Goal: Transaction & Acquisition: Purchase product/service

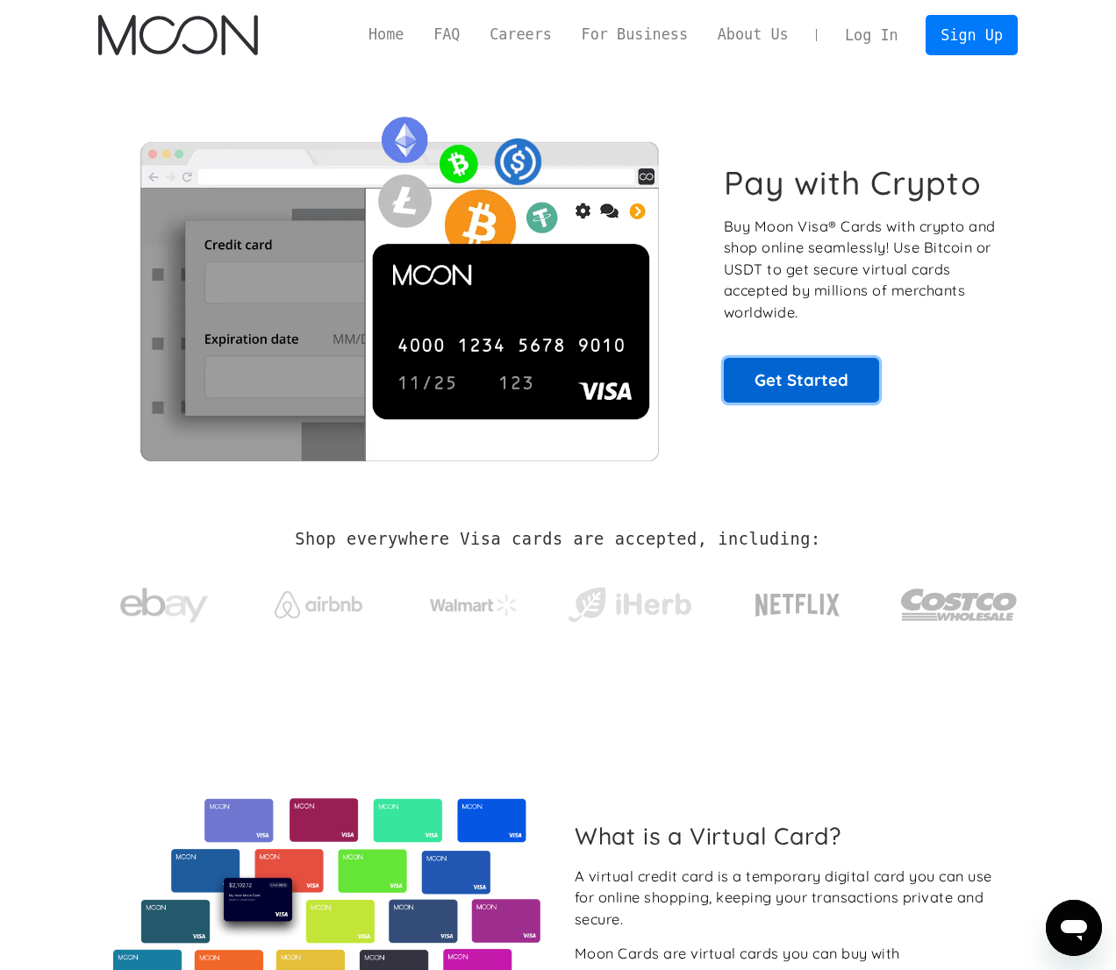
click at [777, 384] on link "Get Started" at bounding box center [801, 380] width 155 height 44
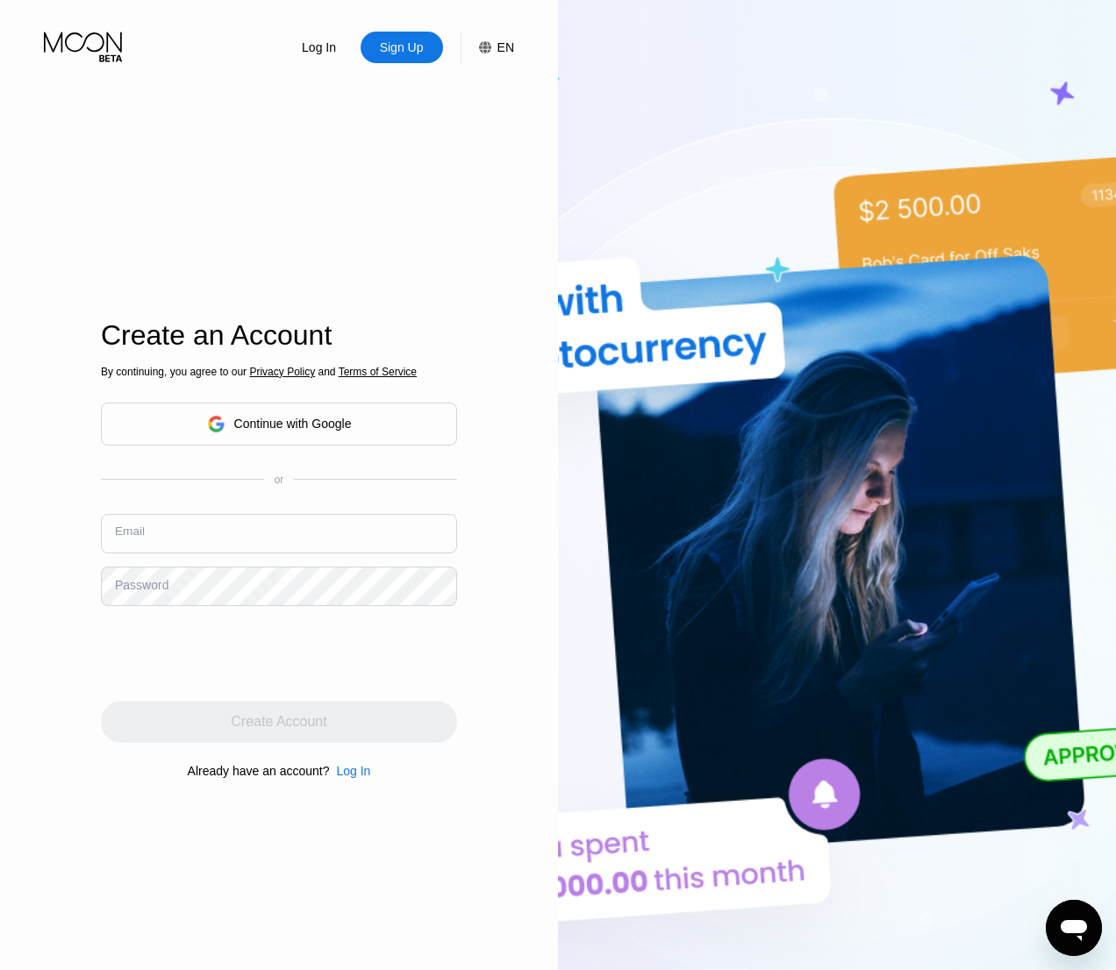
click at [175, 527] on input "text" at bounding box center [279, 533] width 356 height 39
type input "azninvasion527@gmail.com"
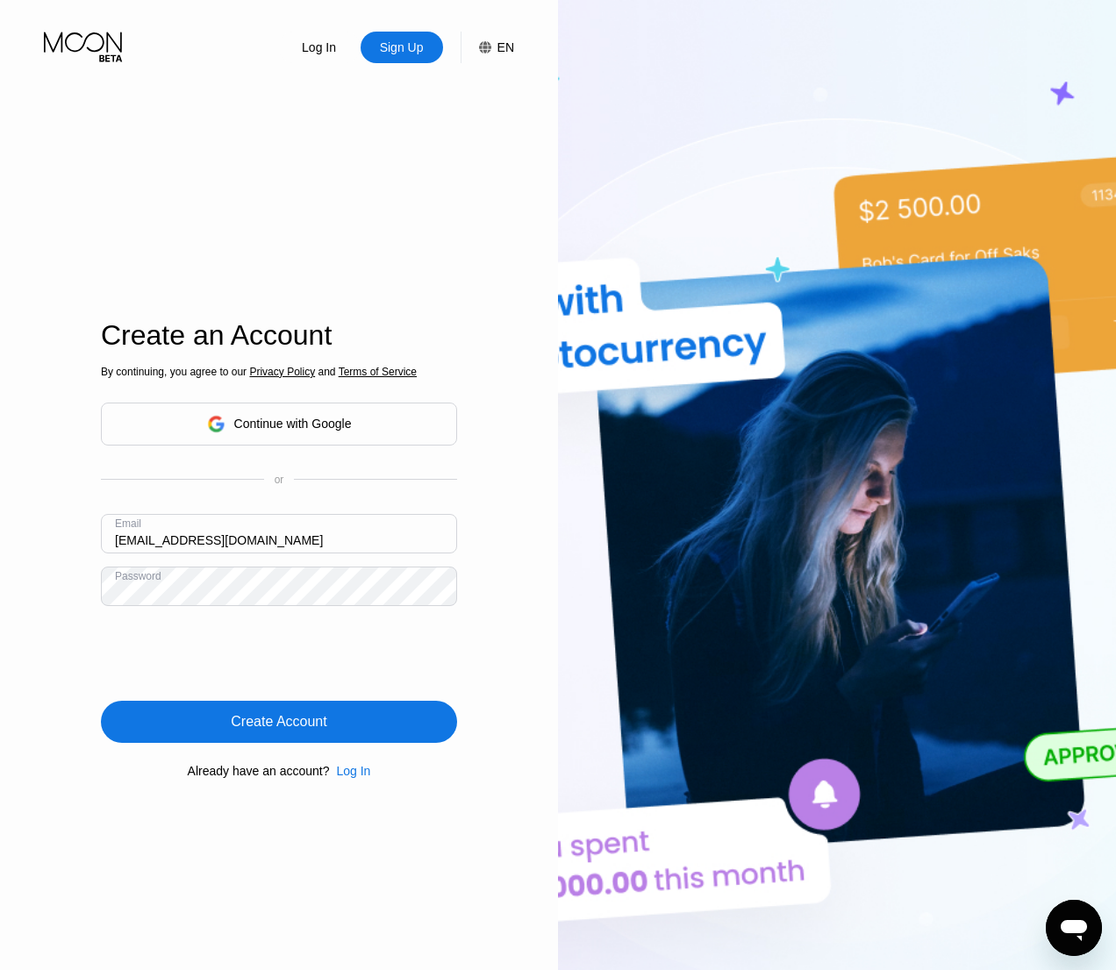
click at [246, 720] on div "Create Account" at bounding box center [279, 722] width 96 height 18
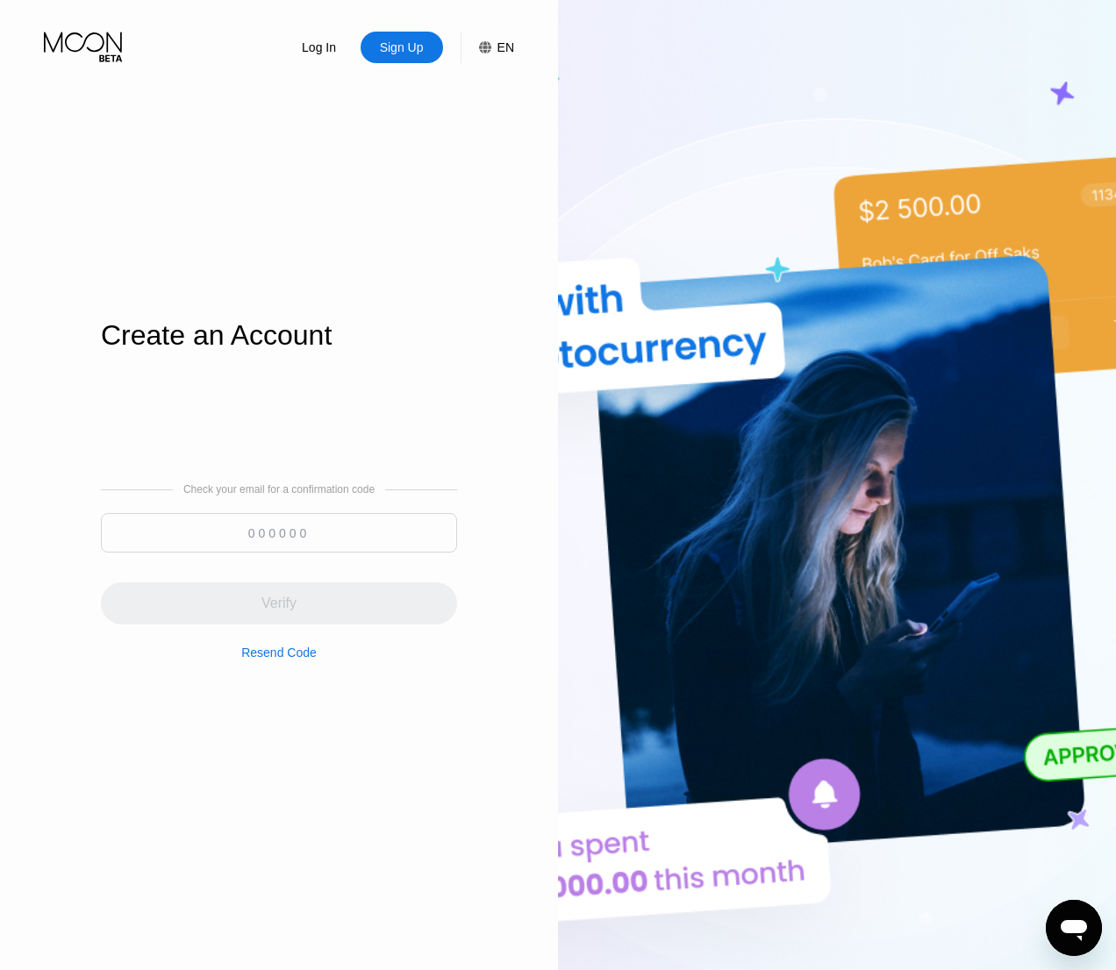
click at [282, 655] on div "Resend Code" at bounding box center [278, 652] width 75 height 14
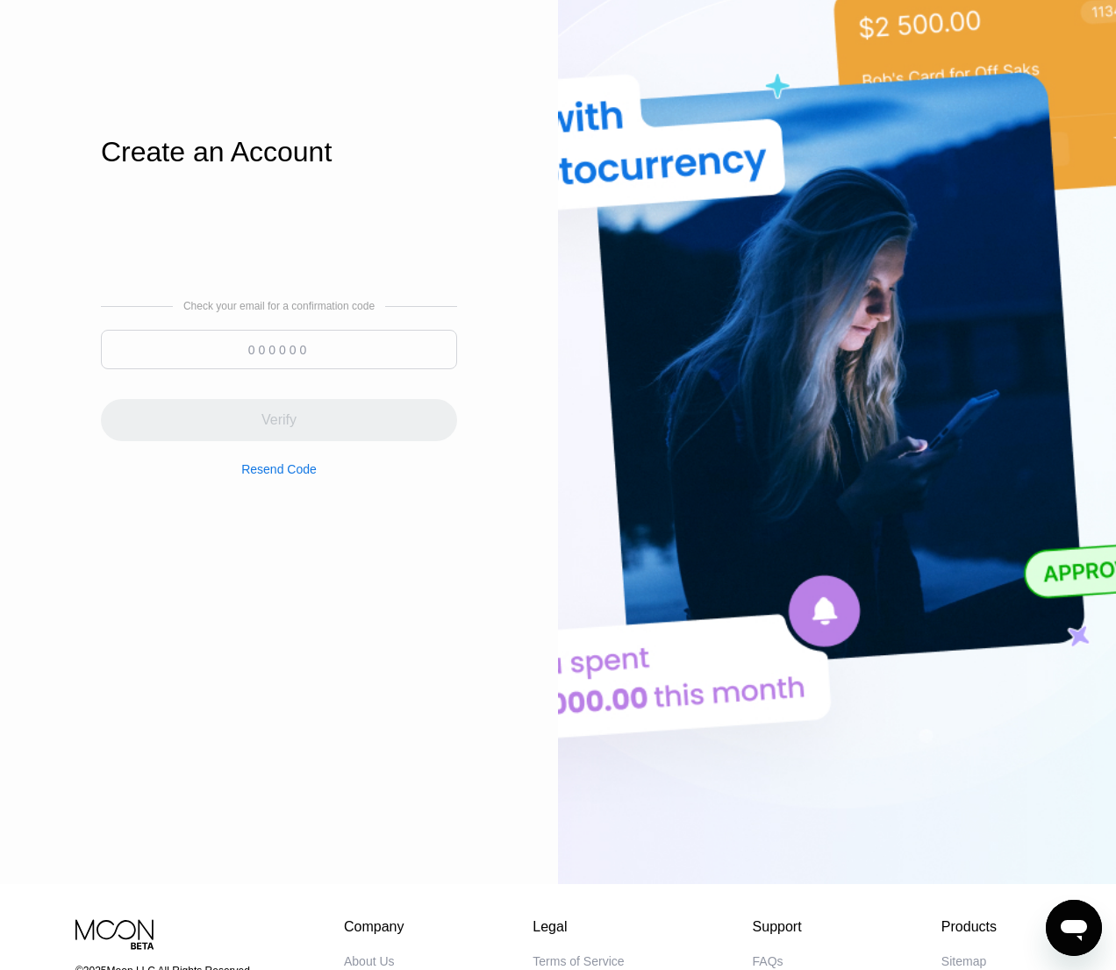
scroll to position [13, 0]
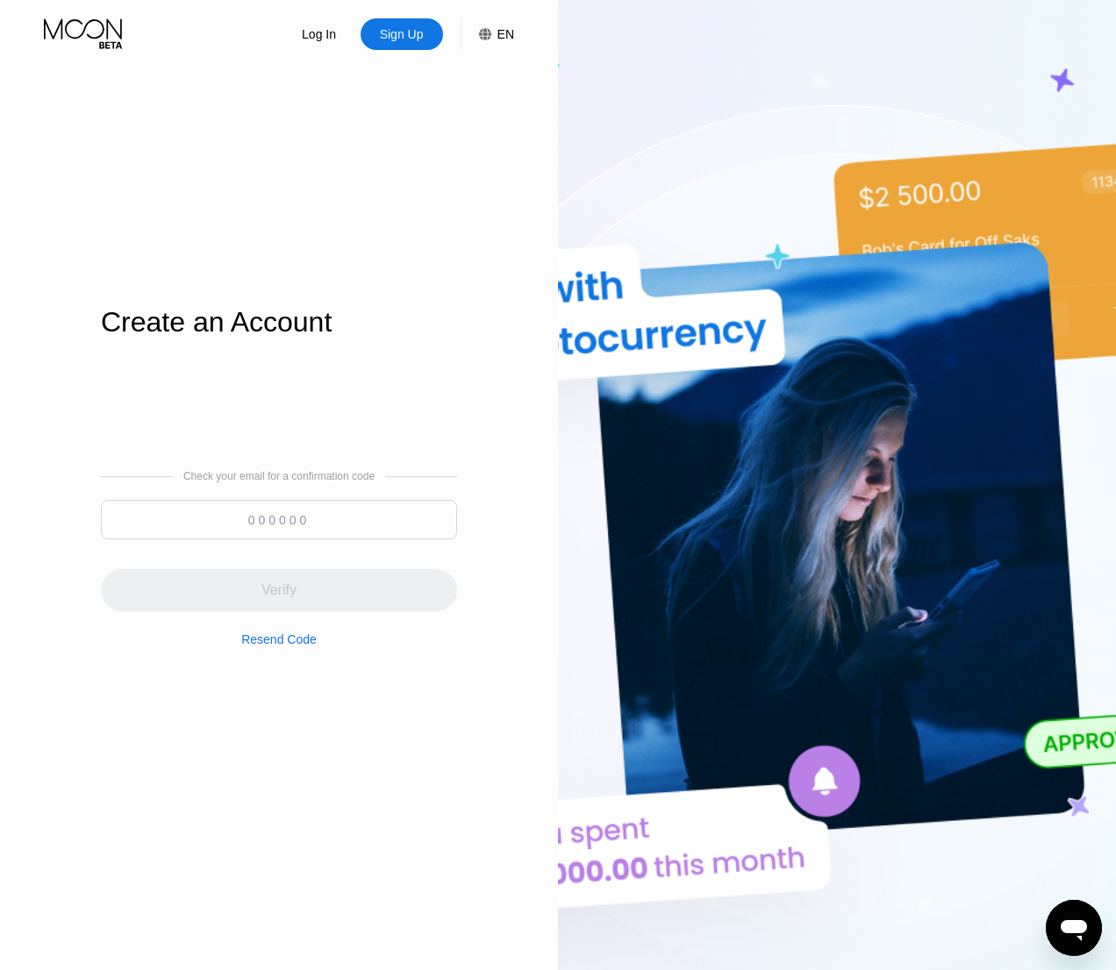
click at [300, 515] on input at bounding box center [279, 519] width 356 height 39
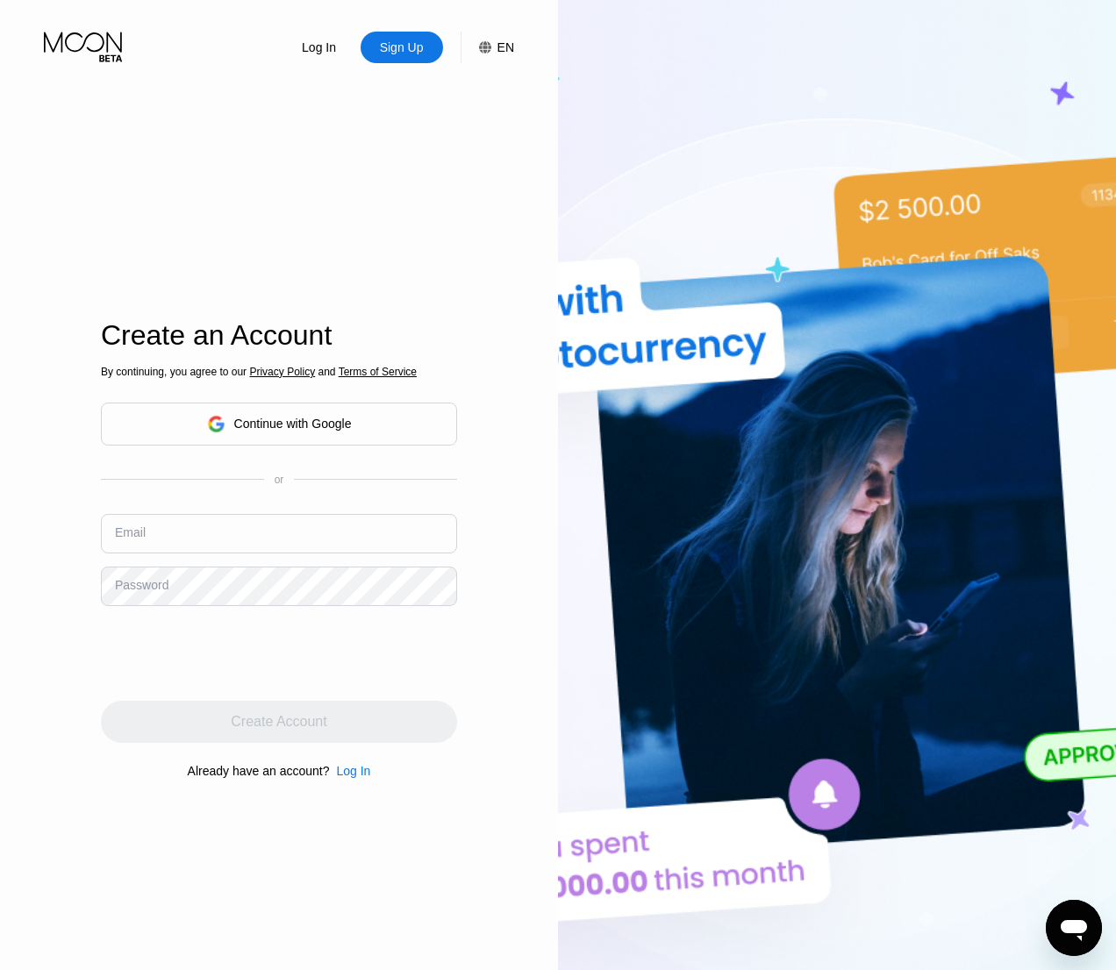
click at [158, 539] on input "text" at bounding box center [279, 533] width 356 height 39
type input "[EMAIL_ADDRESS][DOMAIN_NAME]"
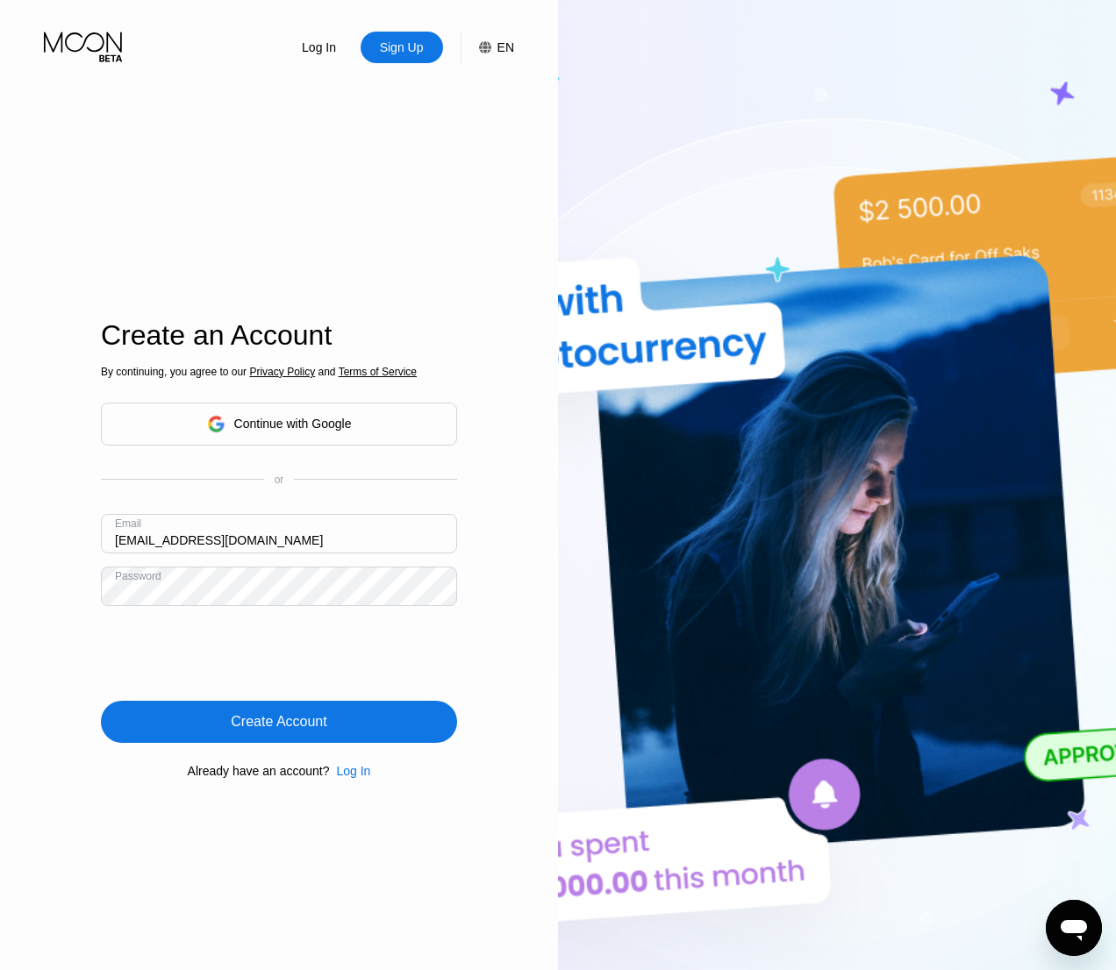
click at [246, 718] on div "Create Account" at bounding box center [279, 722] width 96 height 18
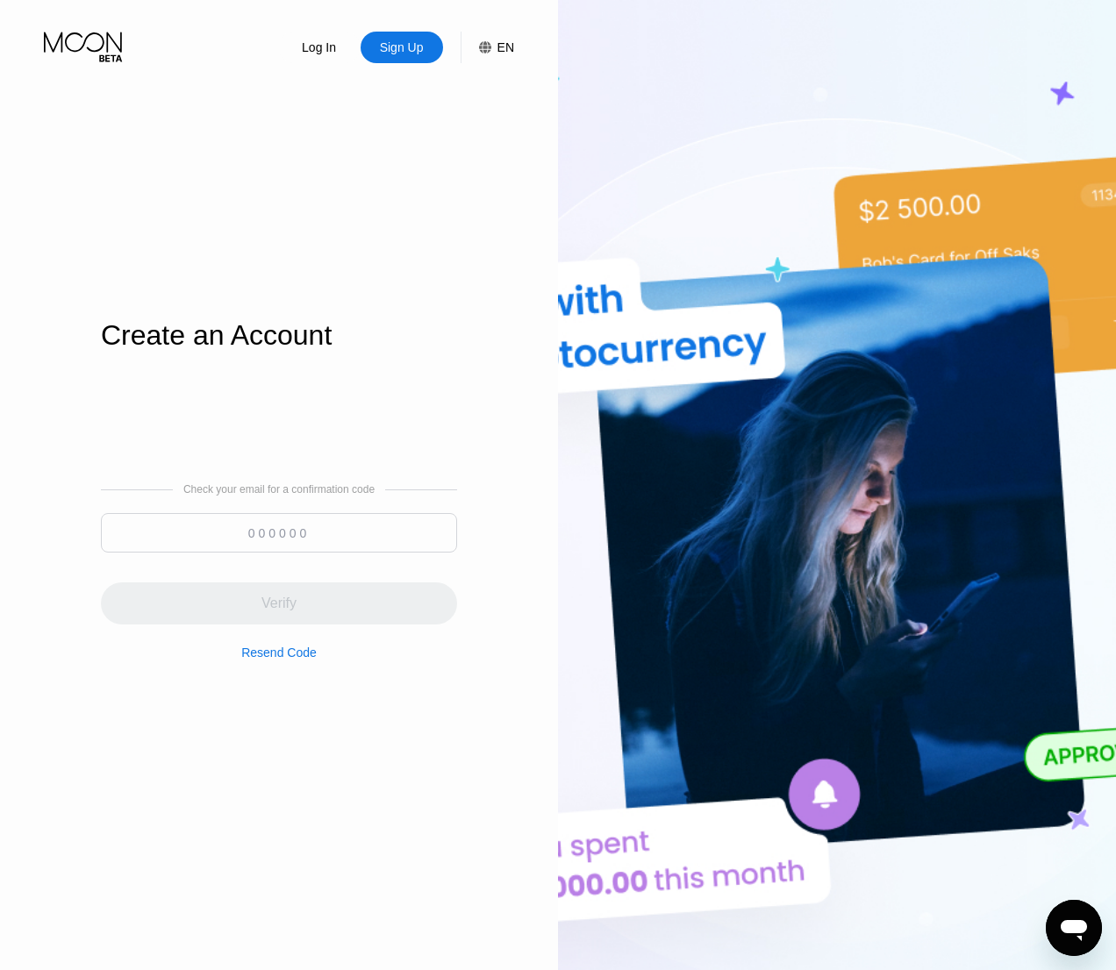
click at [255, 531] on input at bounding box center [279, 532] width 356 height 39
paste input "441686"
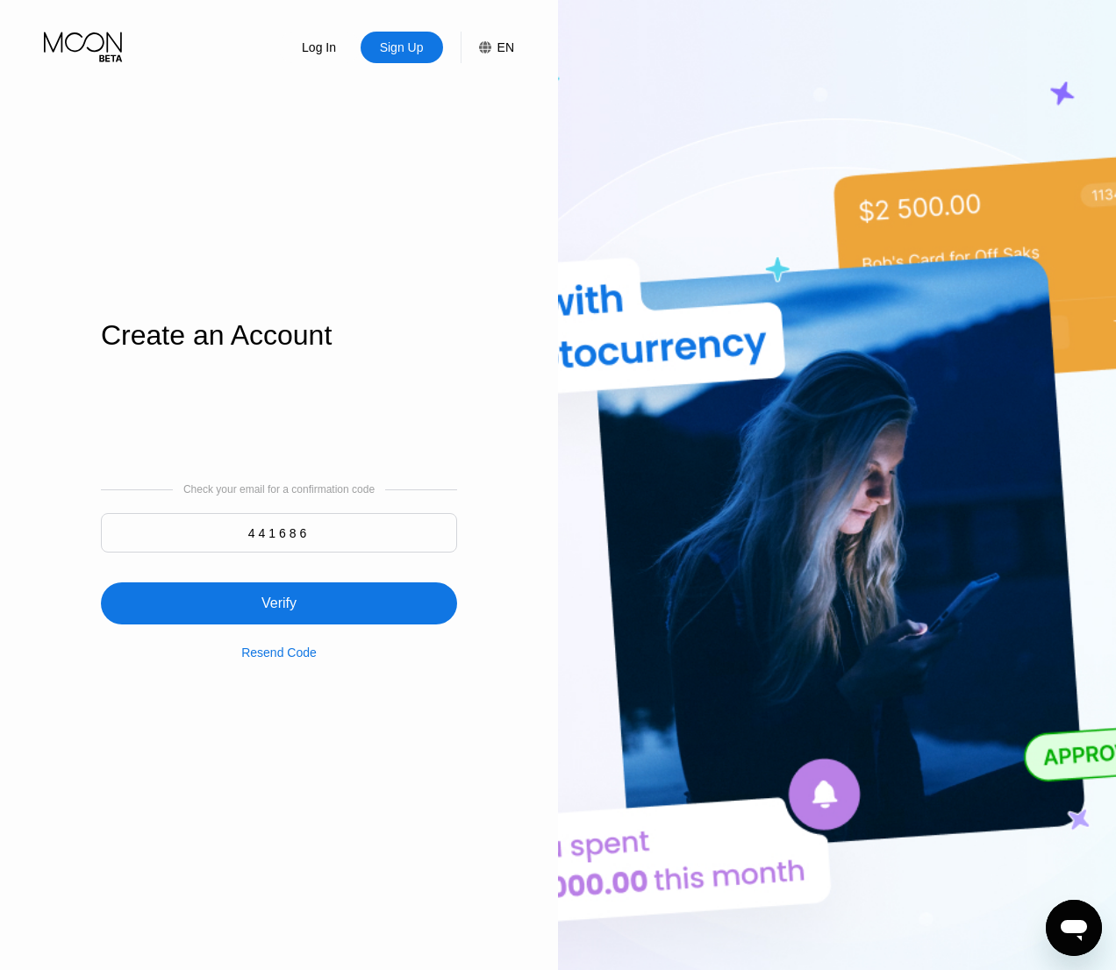
type input "441686"
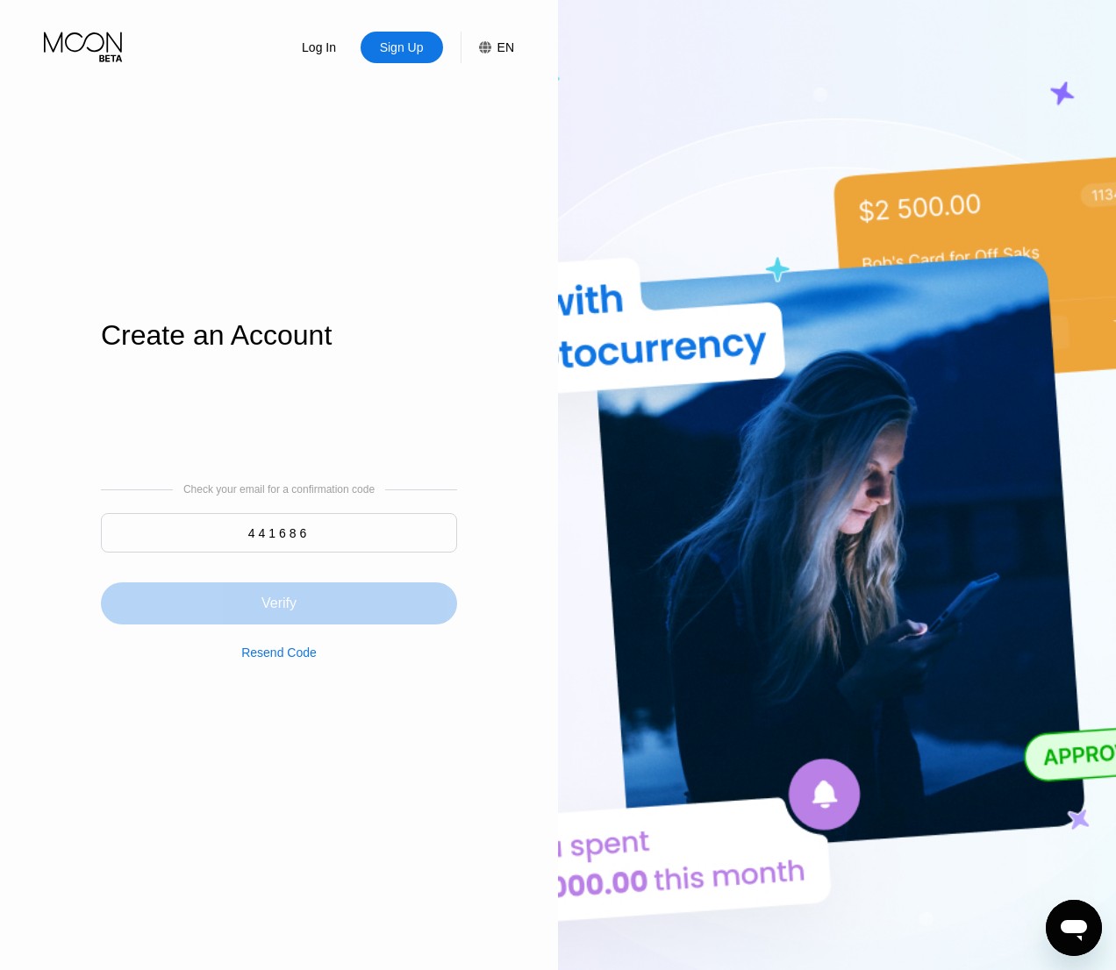
click at [298, 602] on div "Verify" at bounding box center [279, 603] width 356 height 42
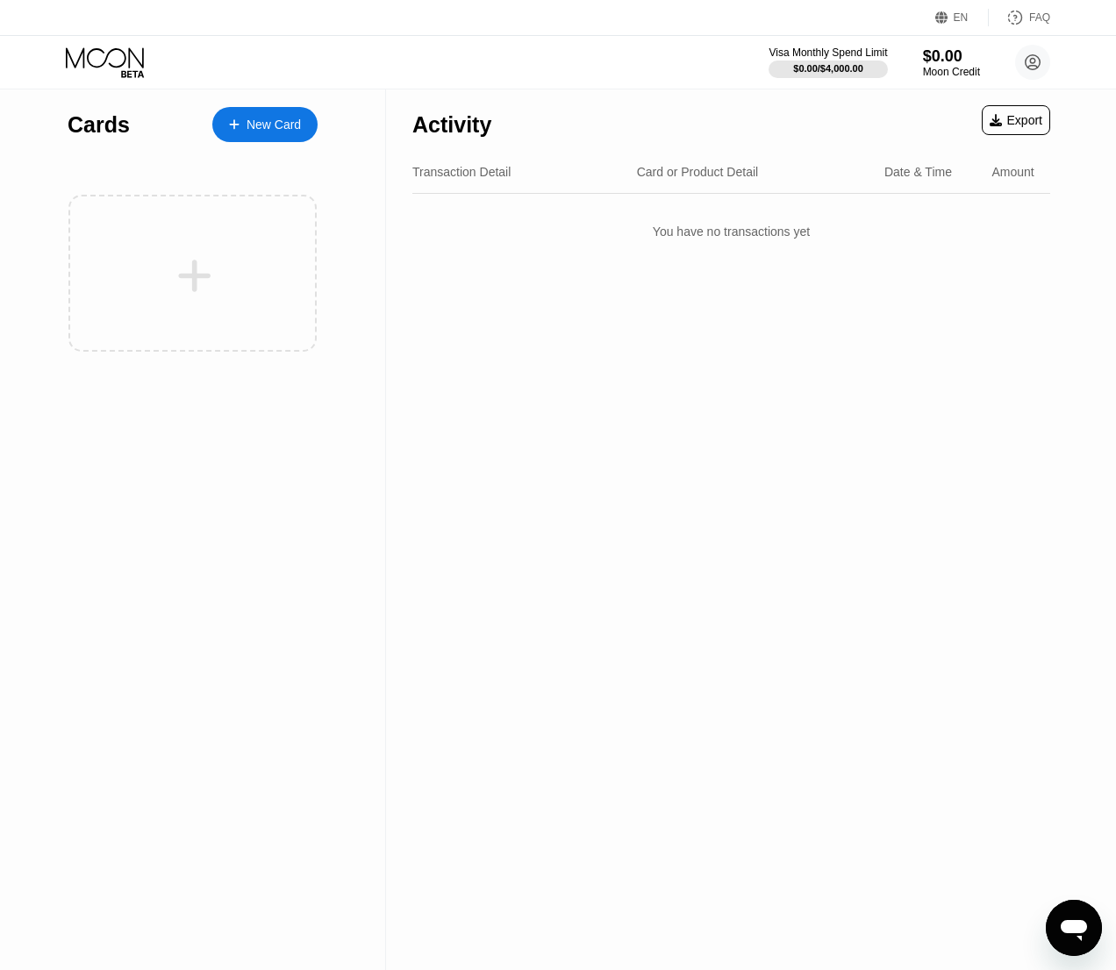
click at [272, 127] on div "New Card" at bounding box center [273, 125] width 54 height 15
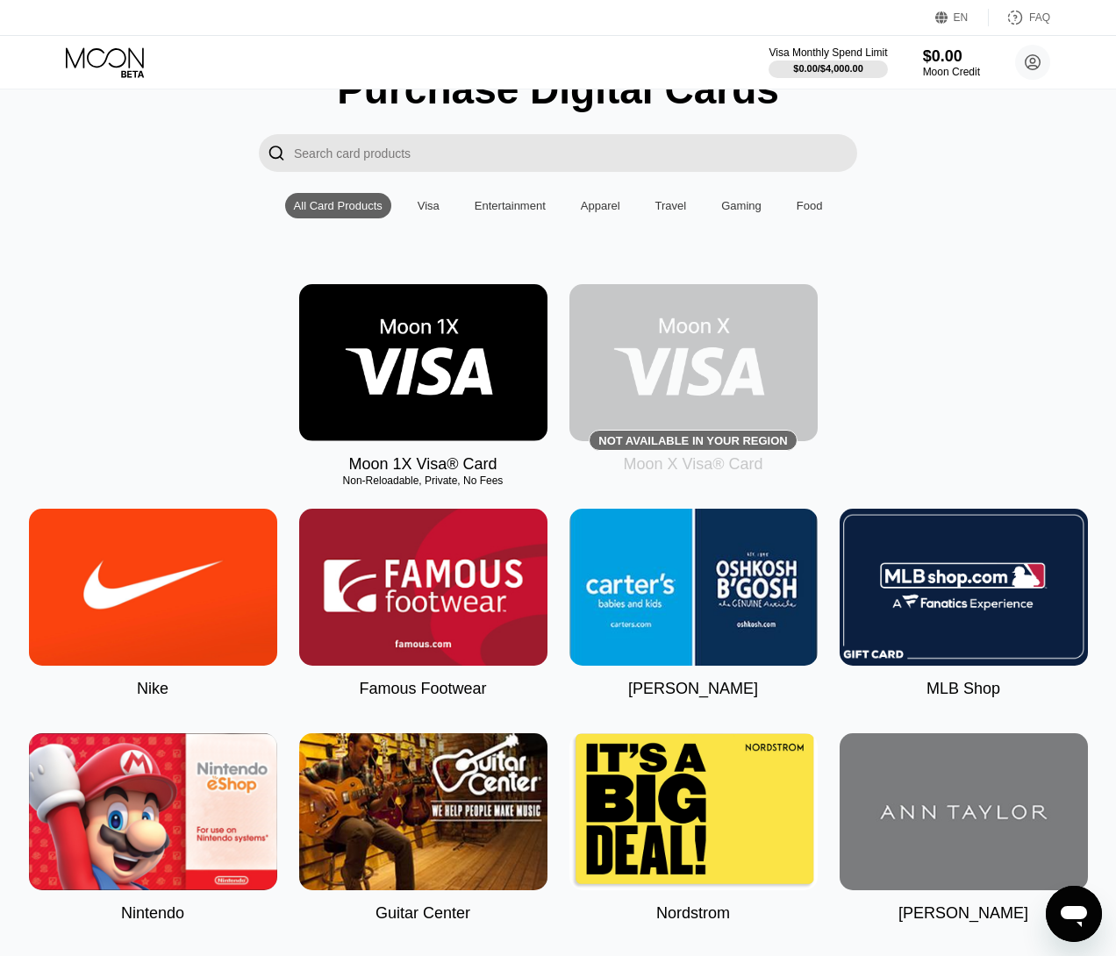
scroll to position [88, 0]
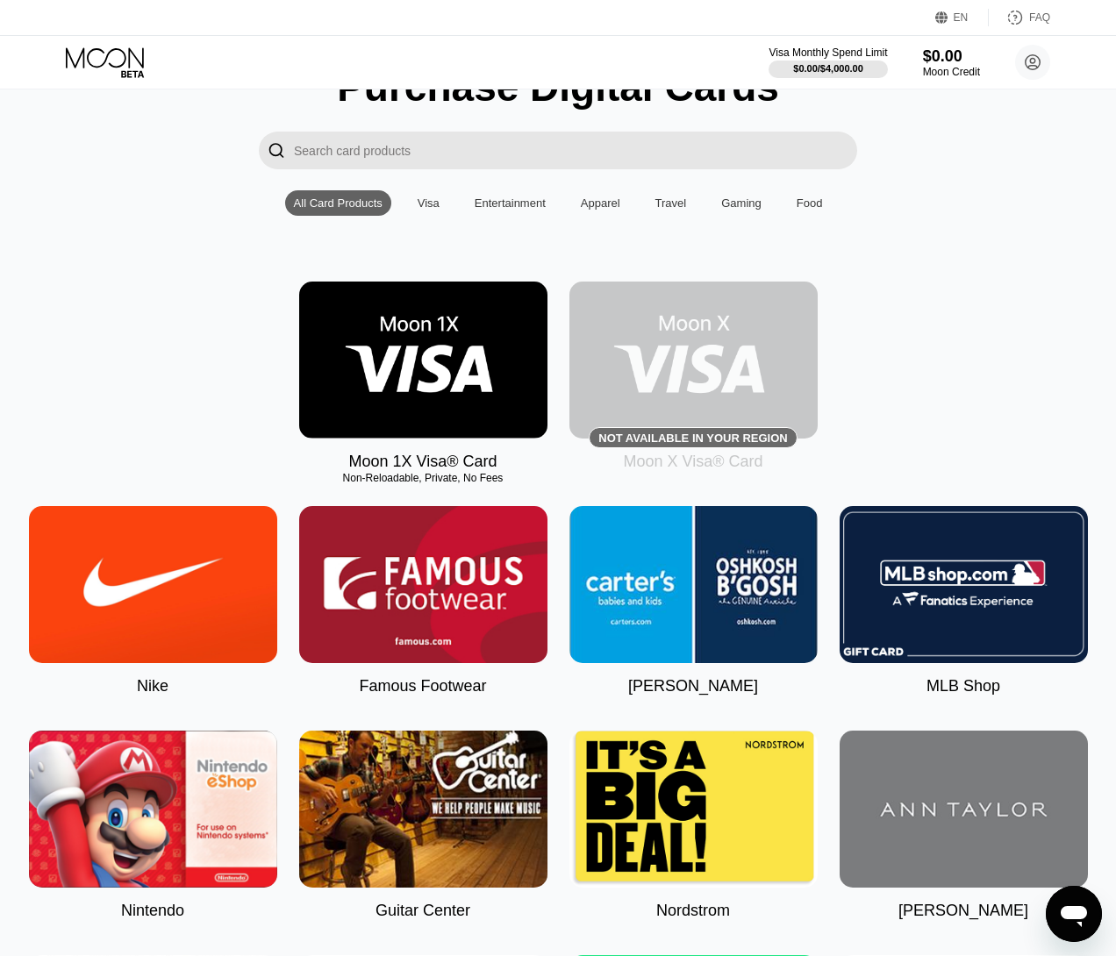
click at [442, 360] on img at bounding box center [423, 360] width 248 height 157
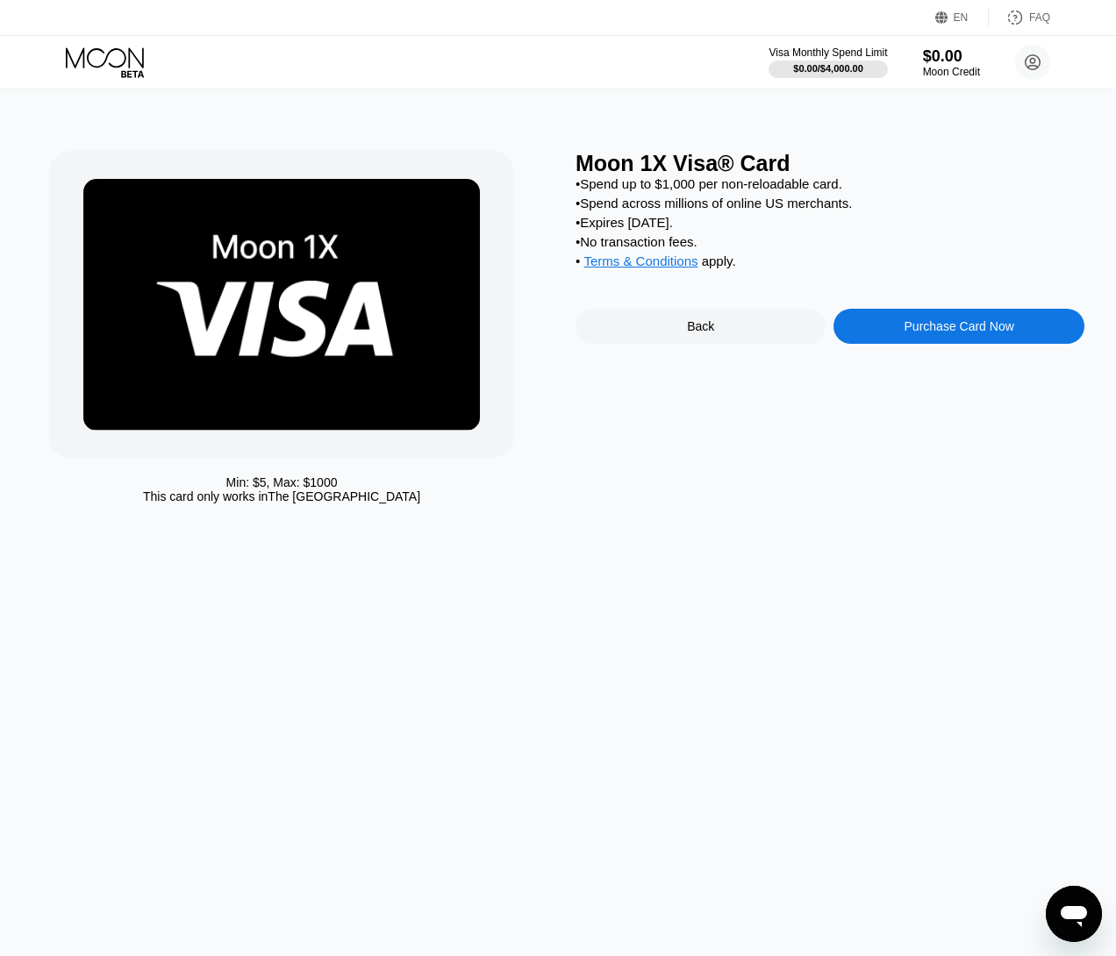
click at [705, 333] on div "Back" at bounding box center [700, 326] width 27 height 14
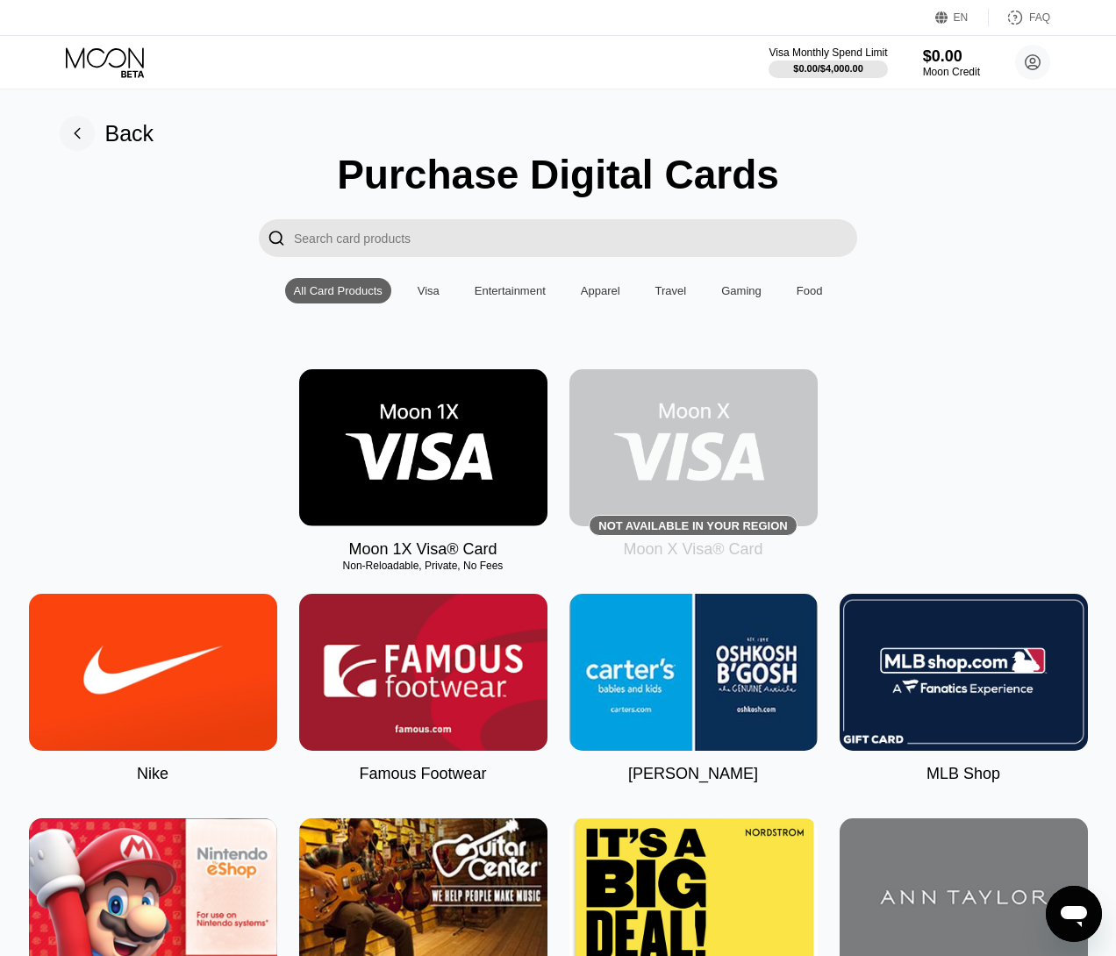
click at [402, 242] on input "Search card products" at bounding box center [575, 238] width 563 height 38
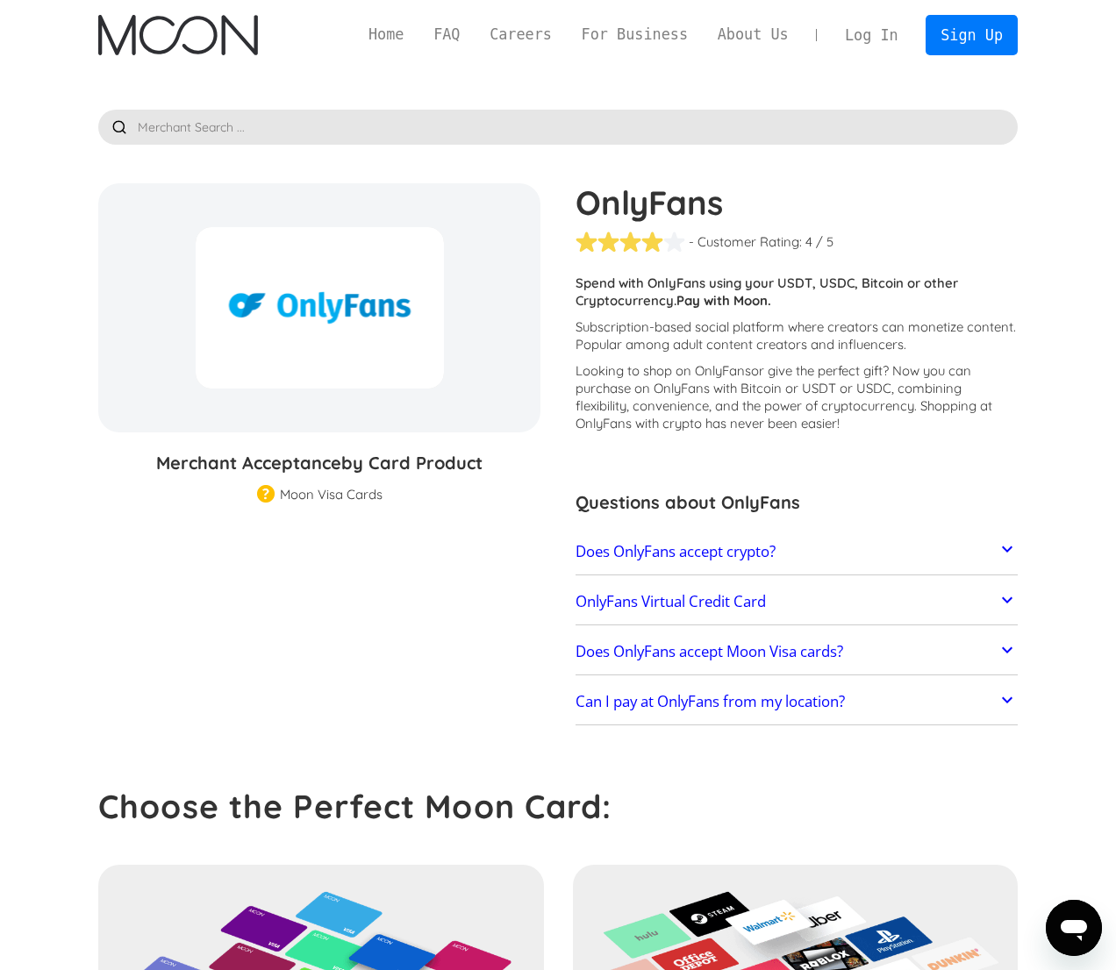
click at [876, 32] on link "Log In" at bounding box center [871, 35] width 82 height 39
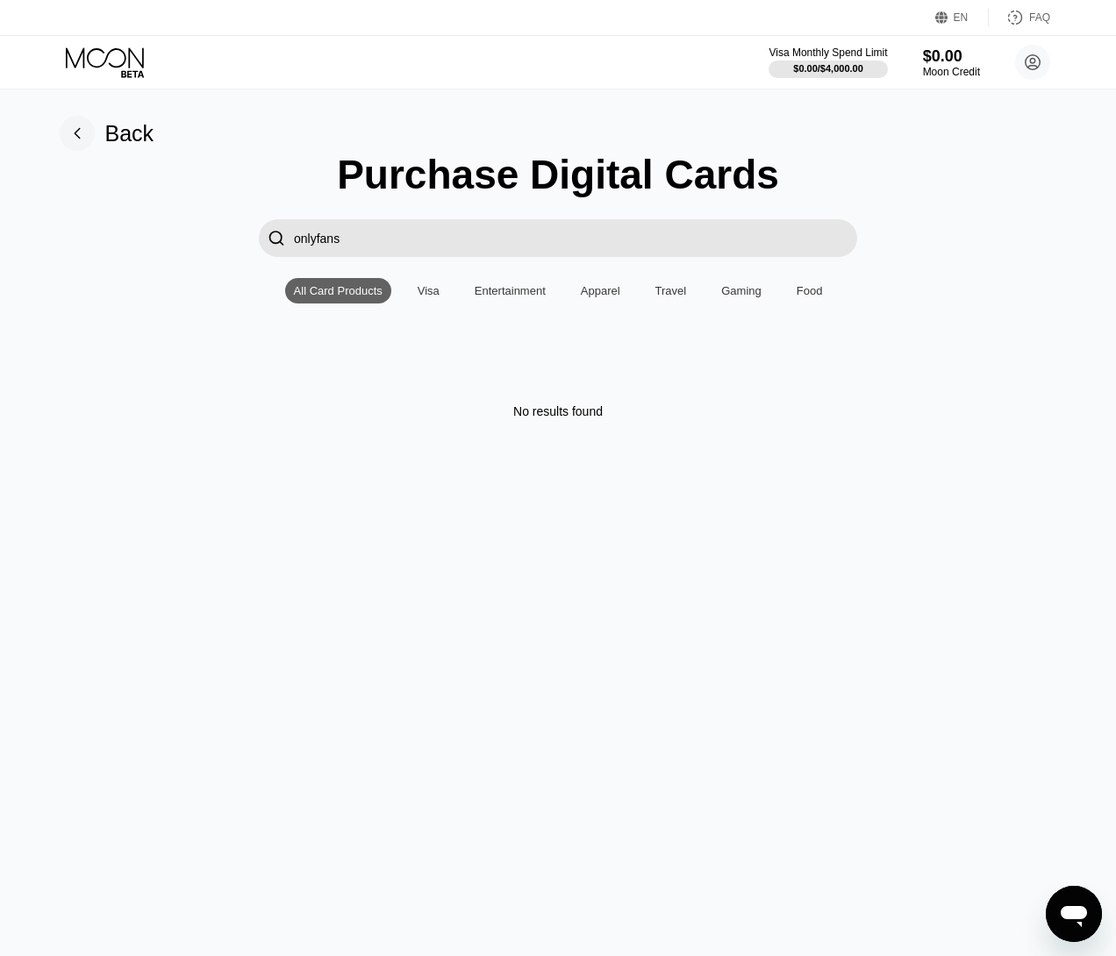
type input "onlyfans"
click at [123, 140] on div "Back" at bounding box center [129, 133] width 49 height 25
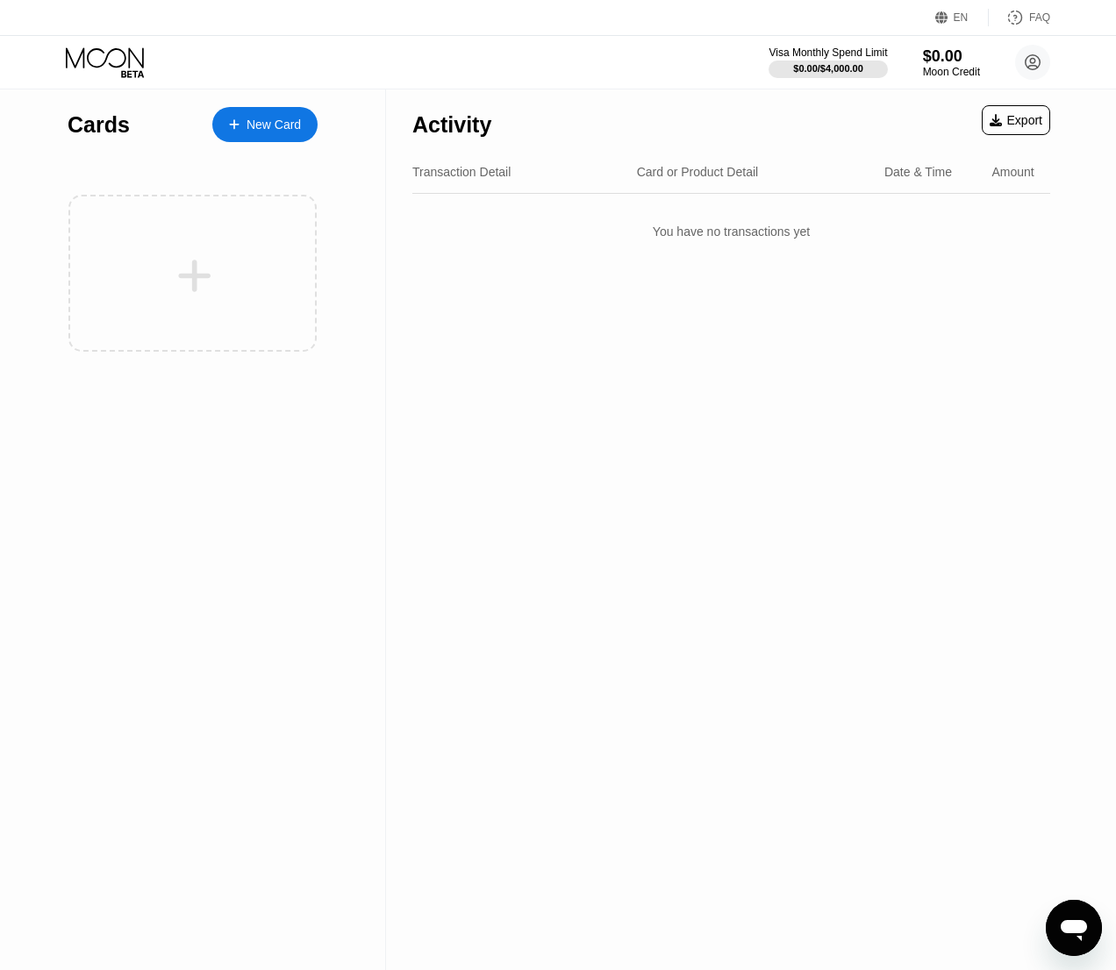
click at [277, 118] on div "New Card" at bounding box center [273, 125] width 54 height 15
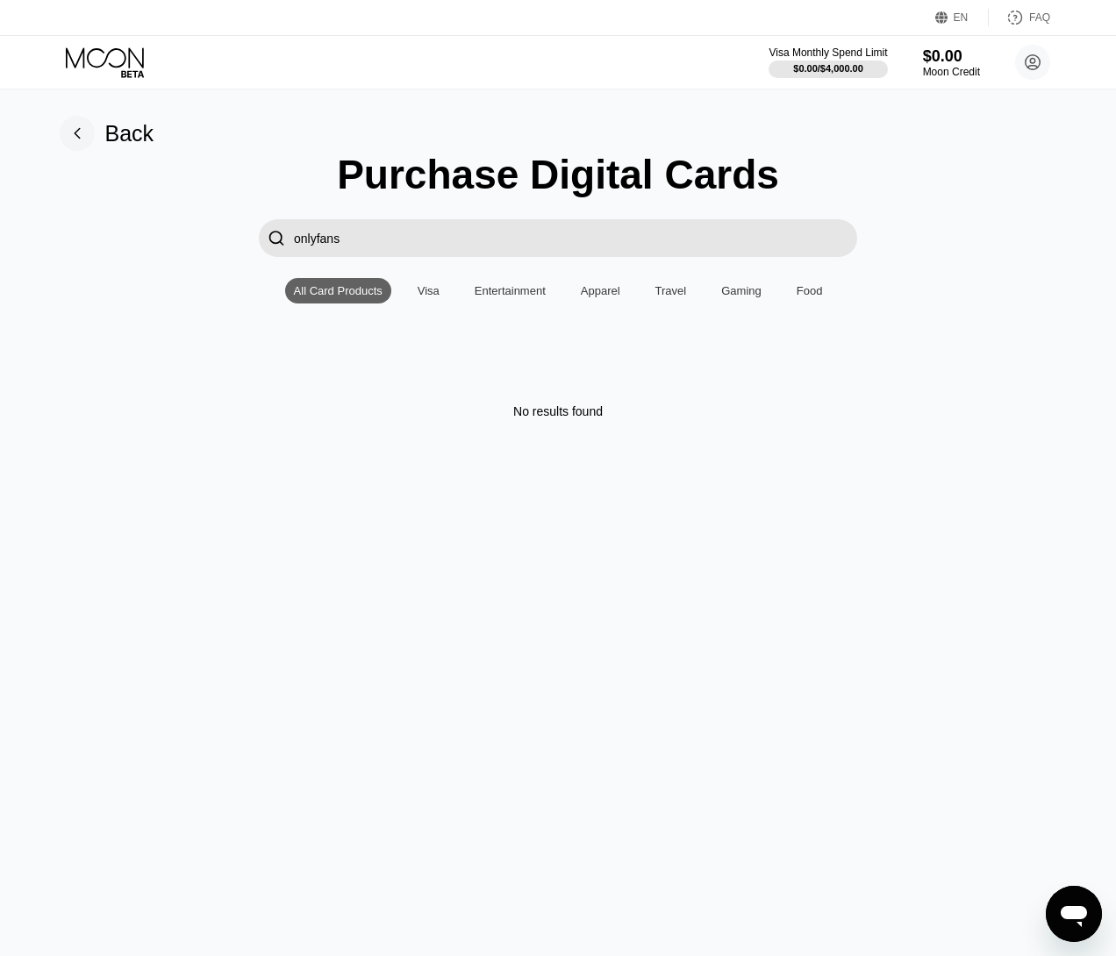
drag, startPoint x: 358, startPoint y: 242, endPoint x: 203, endPoint y: 225, distance: 155.2
click at [207, 225] on div " onlyfans" at bounding box center [558, 238] width 1076 height 38
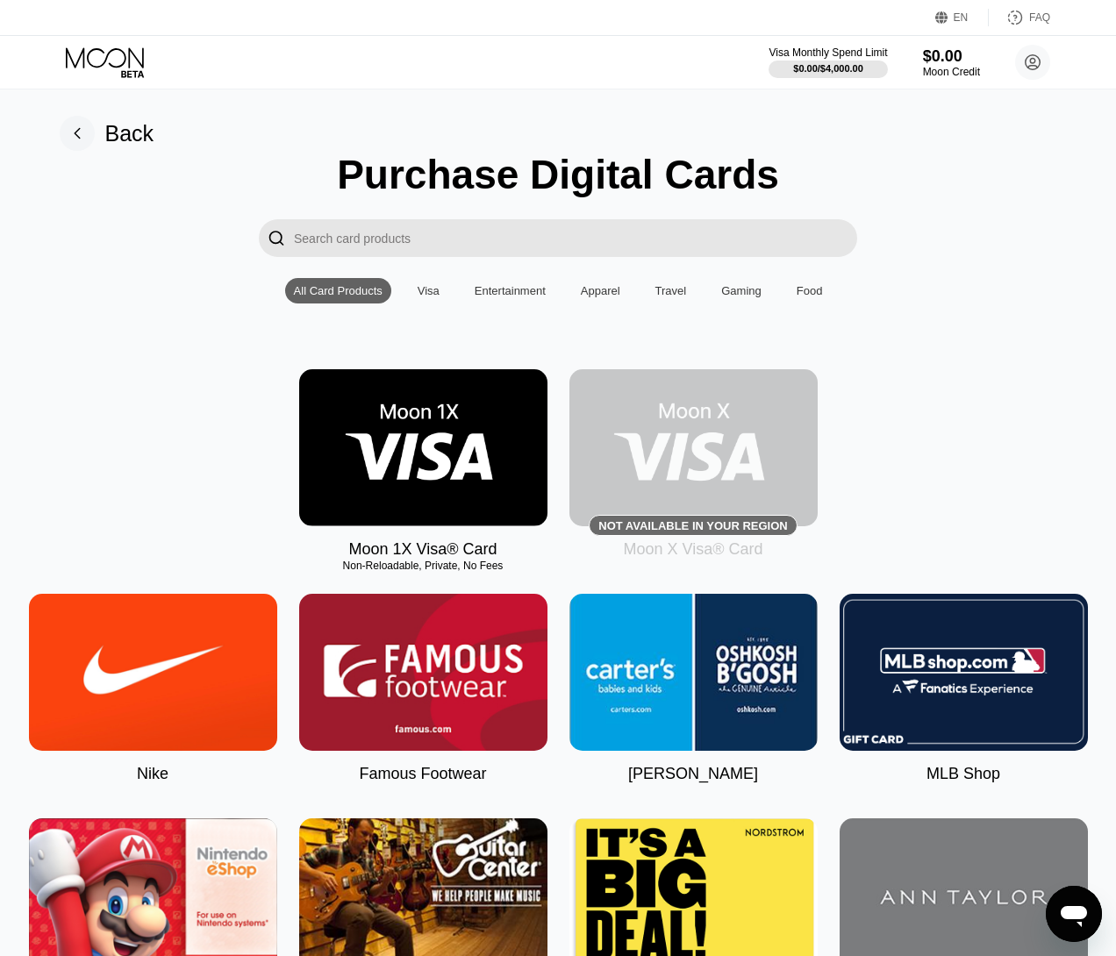
click at [449, 430] on img at bounding box center [423, 447] width 248 height 157
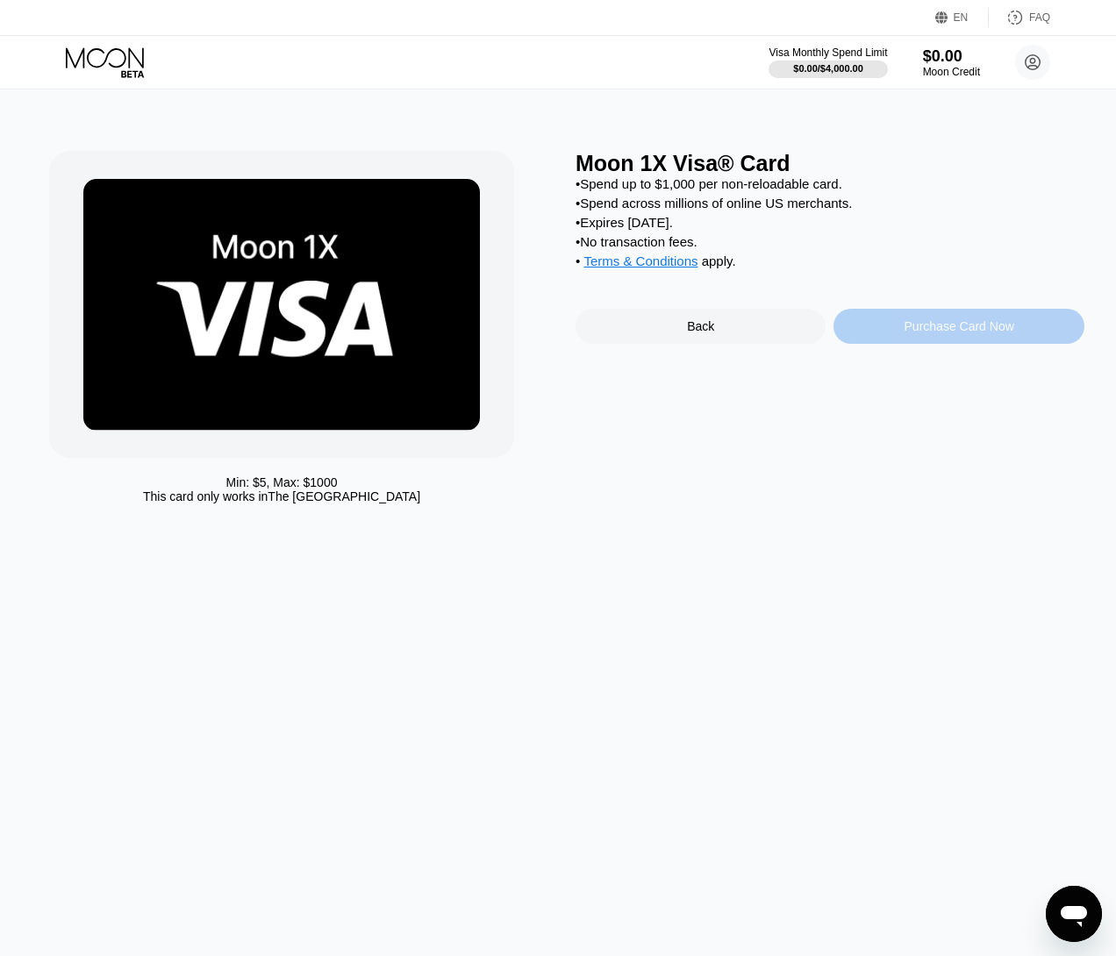
click at [927, 333] on div "Purchase Card Now" at bounding box center [959, 326] width 110 height 14
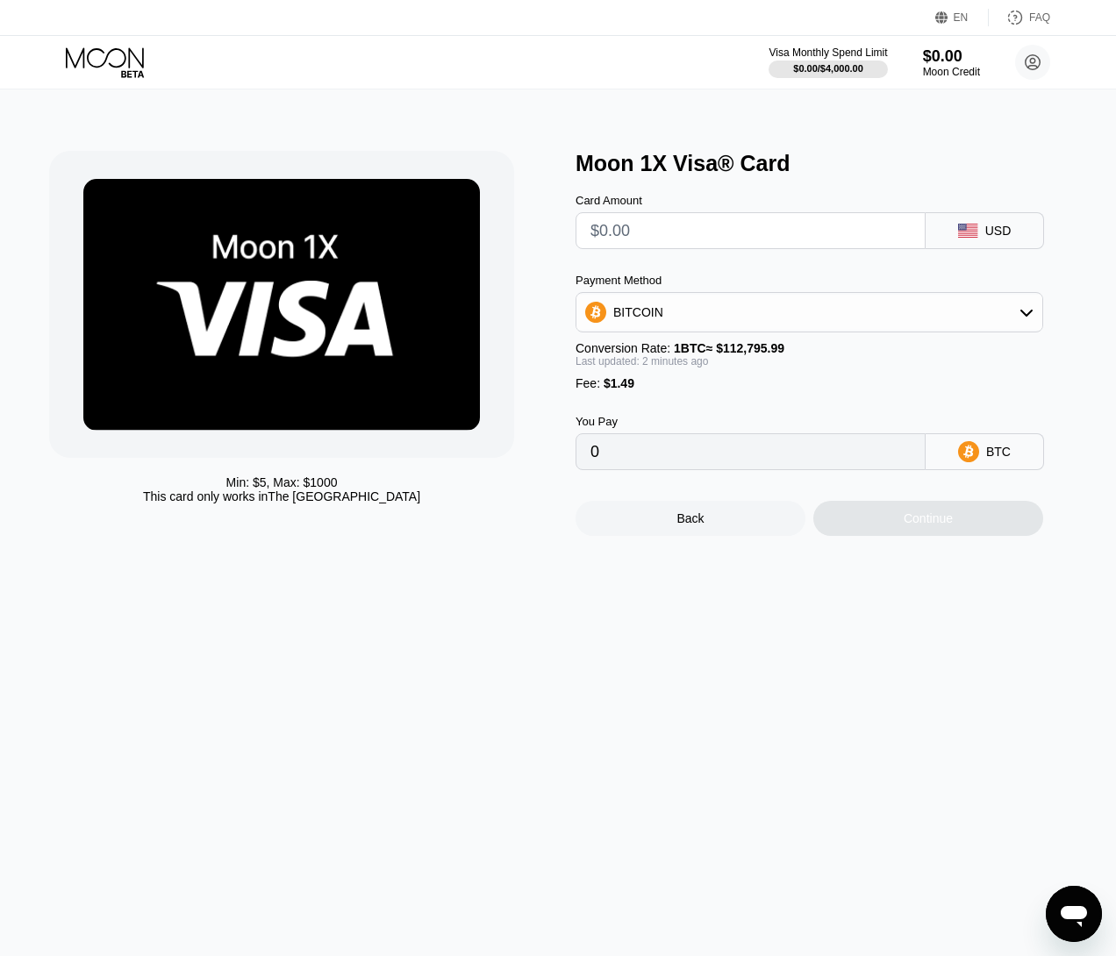
drag, startPoint x: 660, startPoint y: 237, endPoint x: 540, endPoint y: 225, distance: 120.7
click at [540, 225] on div "Min: $ 5 , Max: $ 1000 This card only works in The United States Moon 1X Visa® …" at bounding box center [557, 343] width 1017 height 385
type input "$2"
type input "0.00003095"
type input "0"
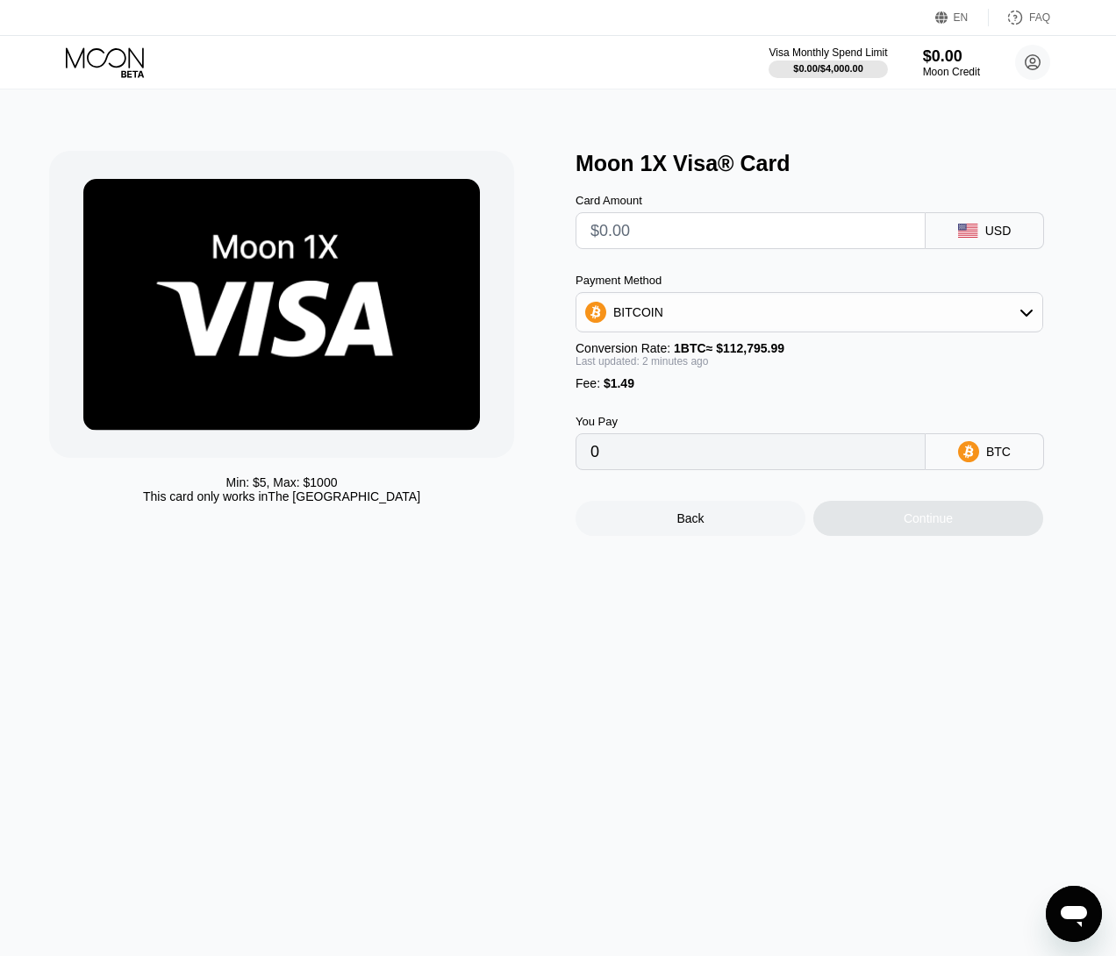
type input "$3"
type input "0.00003981"
type input "$30"
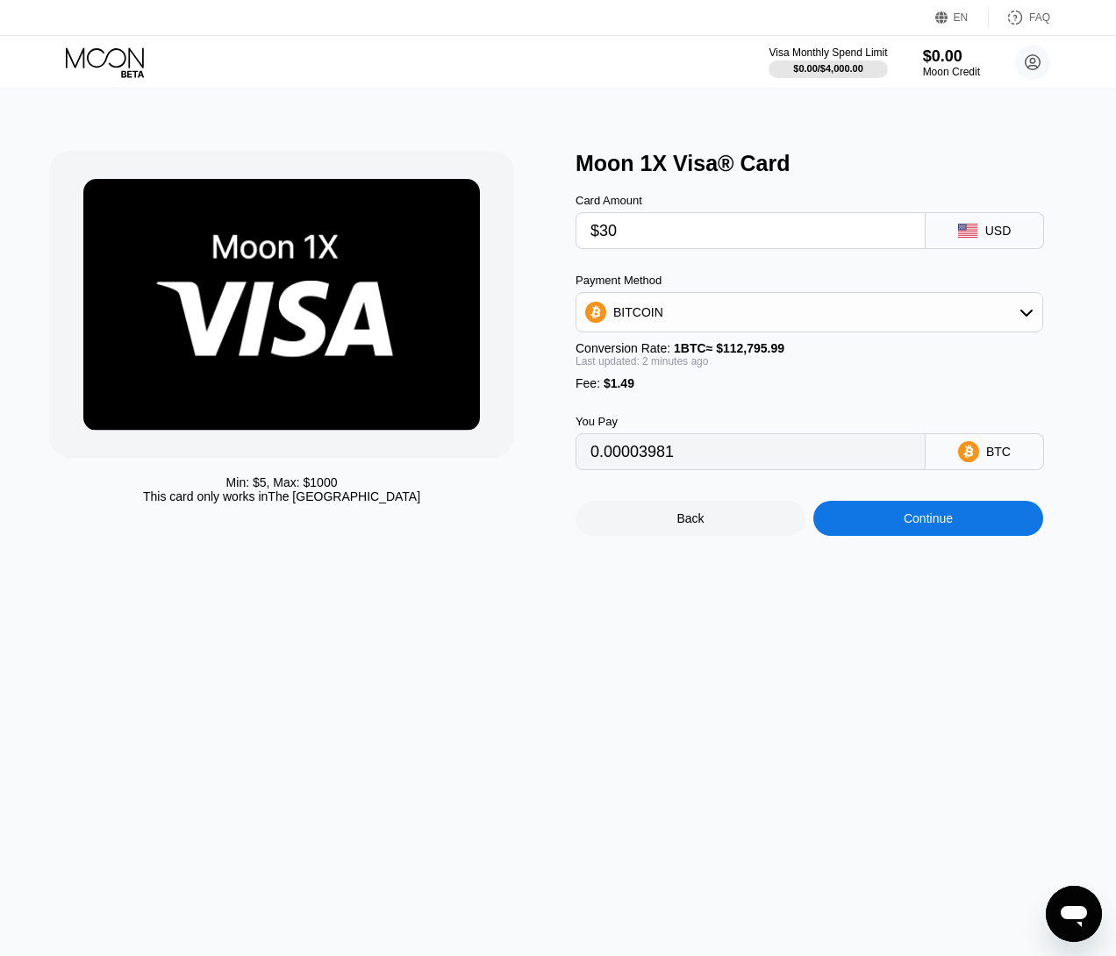
type input "0.00027918"
type input "$30"
click at [695, 330] on div "BITCOIN" at bounding box center [809, 312] width 466 height 35
click at [676, 406] on span "USDT on TRON" at bounding box center [661, 399] width 89 height 14
type input "31.81"
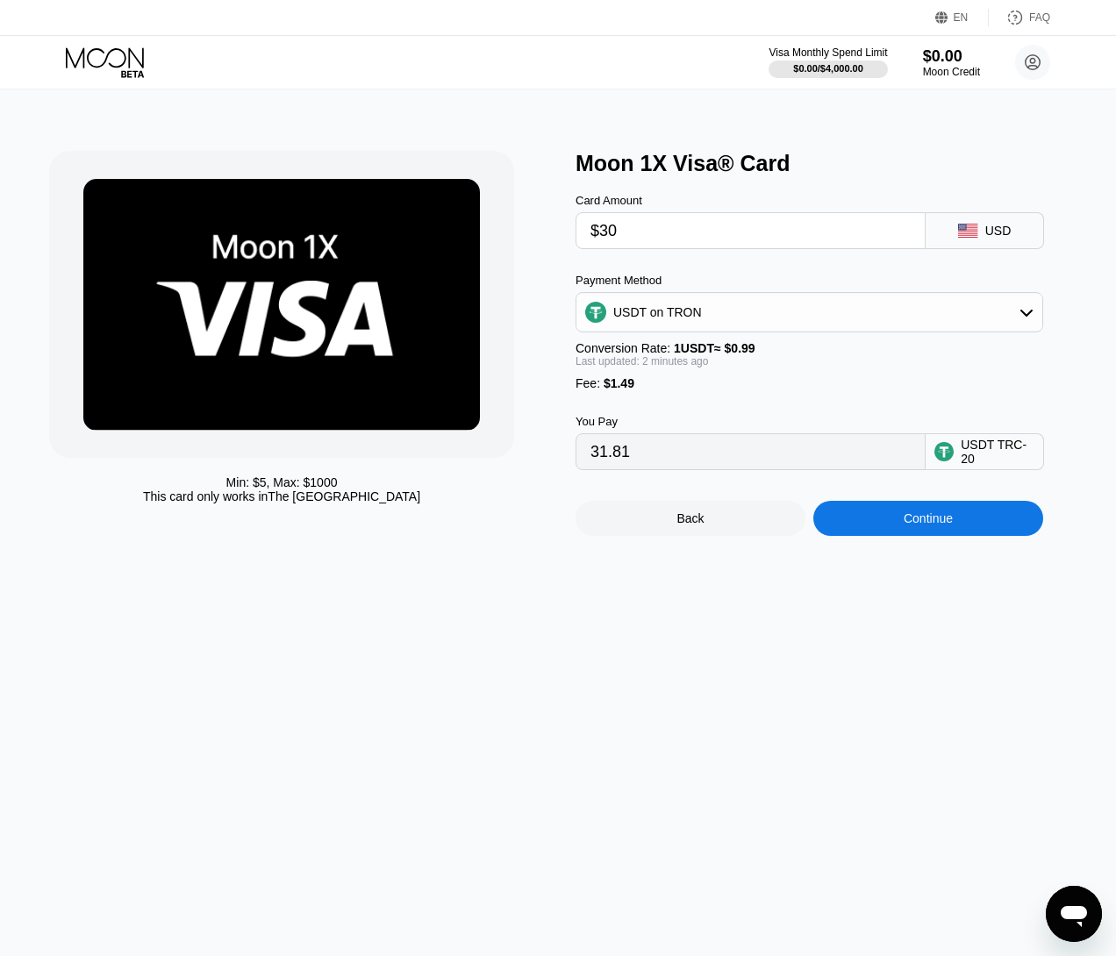
click at [530, 331] on div "Min: $ 5 , Max: $ 1000 This card only works in The United States" at bounding box center [303, 343] width 509 height 385
click at [923, 525] on div "Continue" at bounding box center [927, 518] width 49 height 14
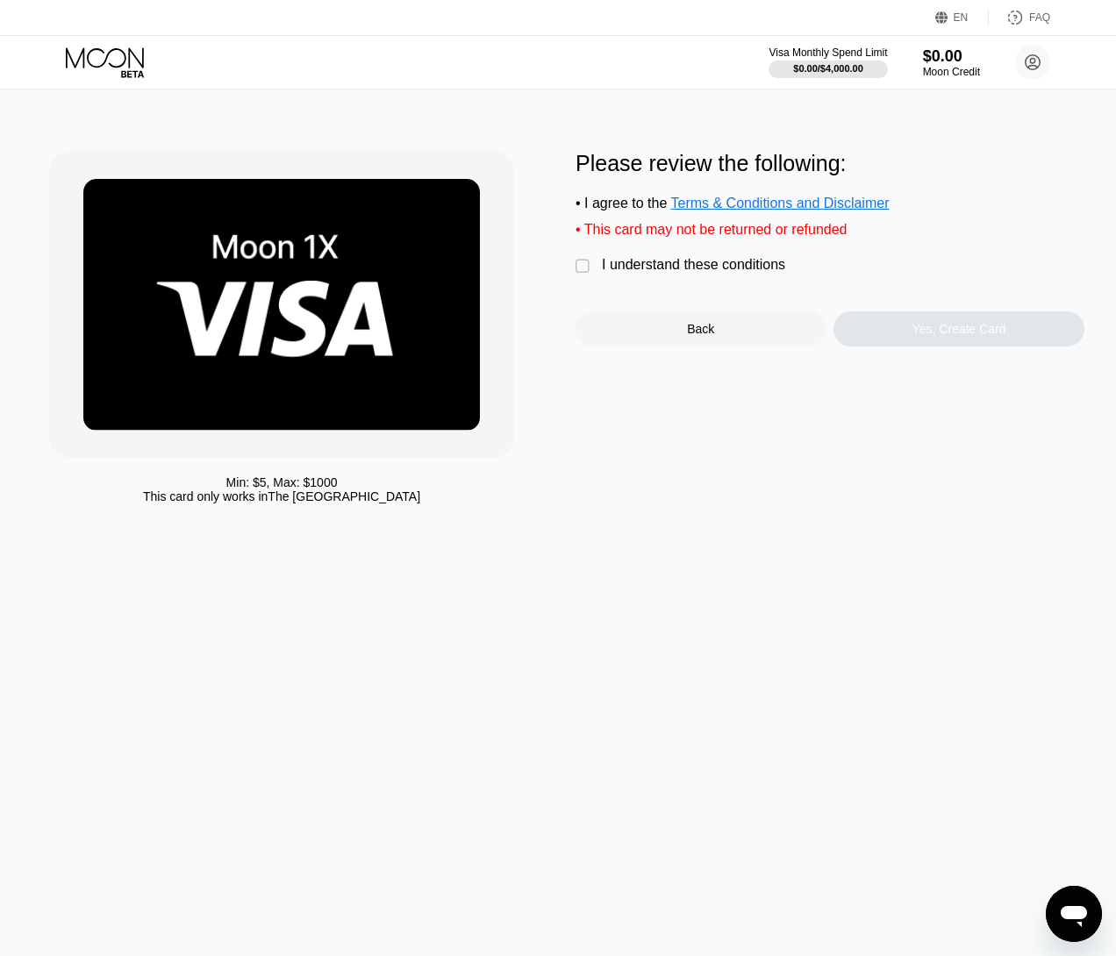
click at [666, 273] on div "I understand these conditions" at bounding box center [693, 265] width 183 height 16
click at [946, 336] on div "Yes, Create Card" at bounding box center [959, 329] width 94 height 14
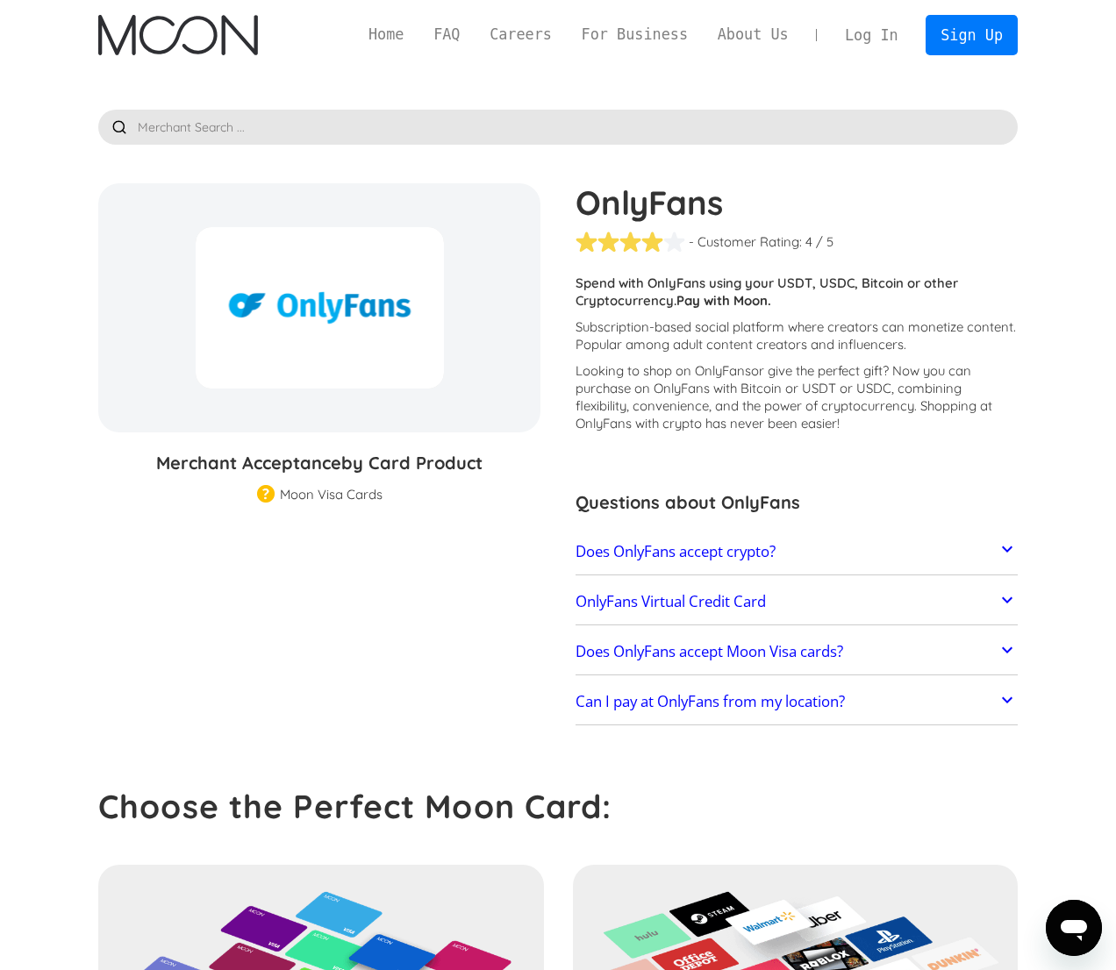
click at [719, 556] on h2 "Does OnlyFans accept crypto?" at bounding box center [675, 552] width 200 height 18
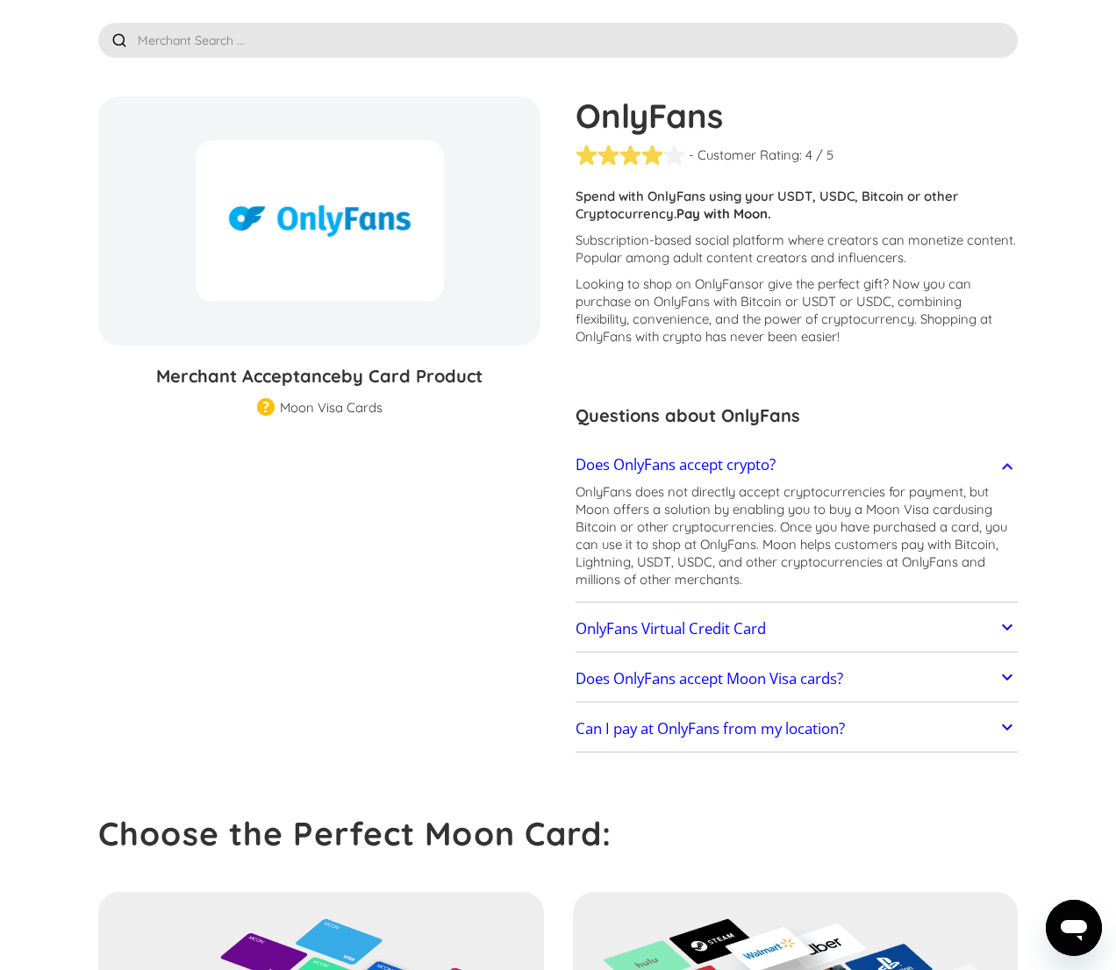
scroll to position [88, 0]
click at [726, 626] on h2 "OnlyFans Virtual Credit Card" at bounding box center [670, 628] width 190 height 18
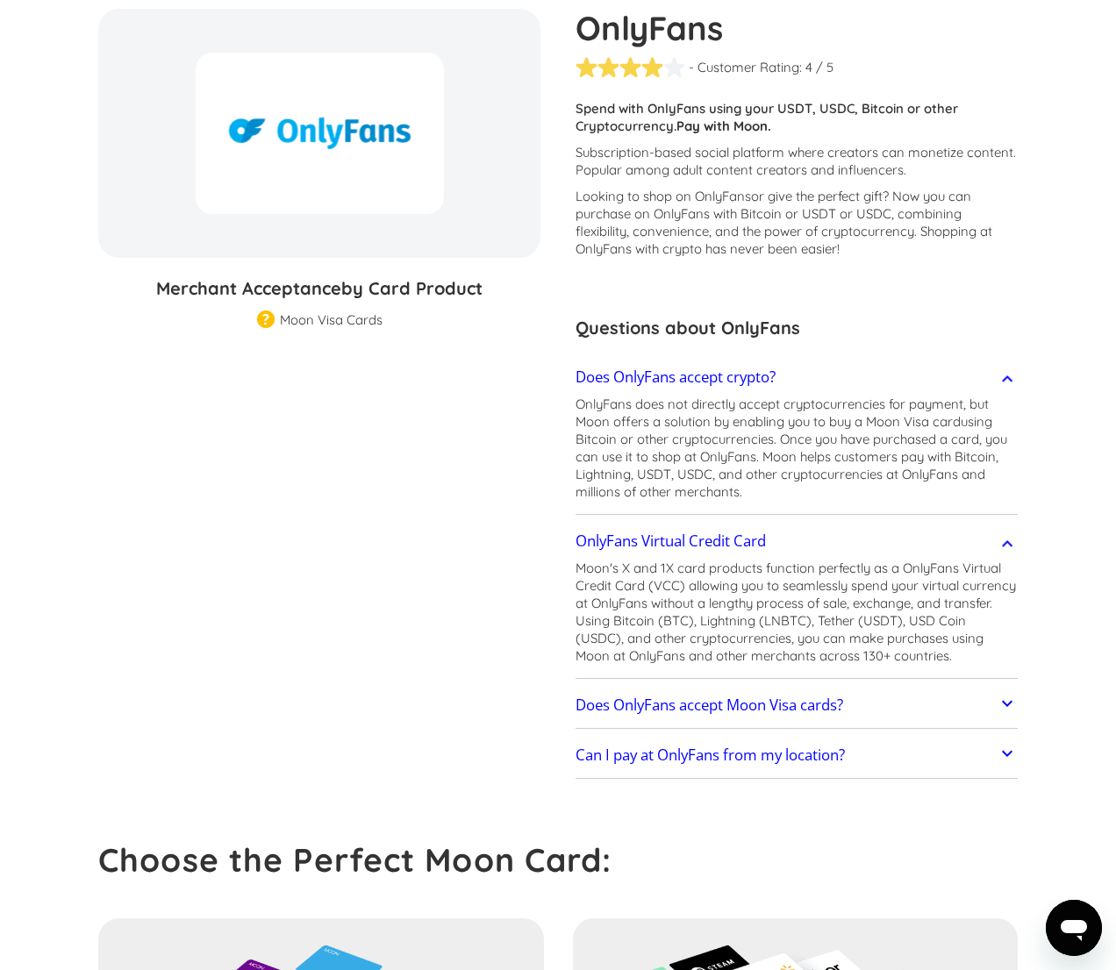
scroll to position [175, 0]
click at [707, 707] on h2 "Does OnlyFans accept Moon Visa cards?" at bounding box center [708, 704] width 267 height 18
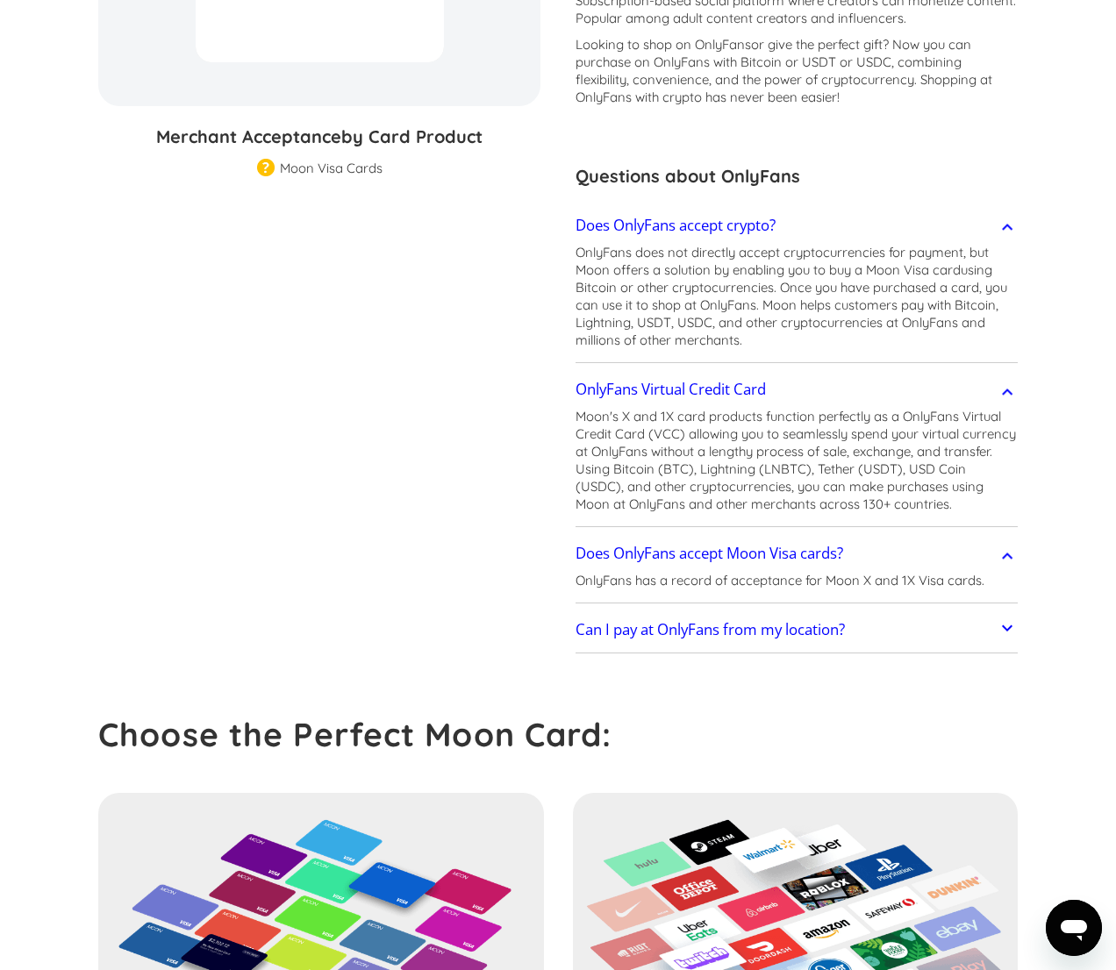
scroll to position [351, 0]
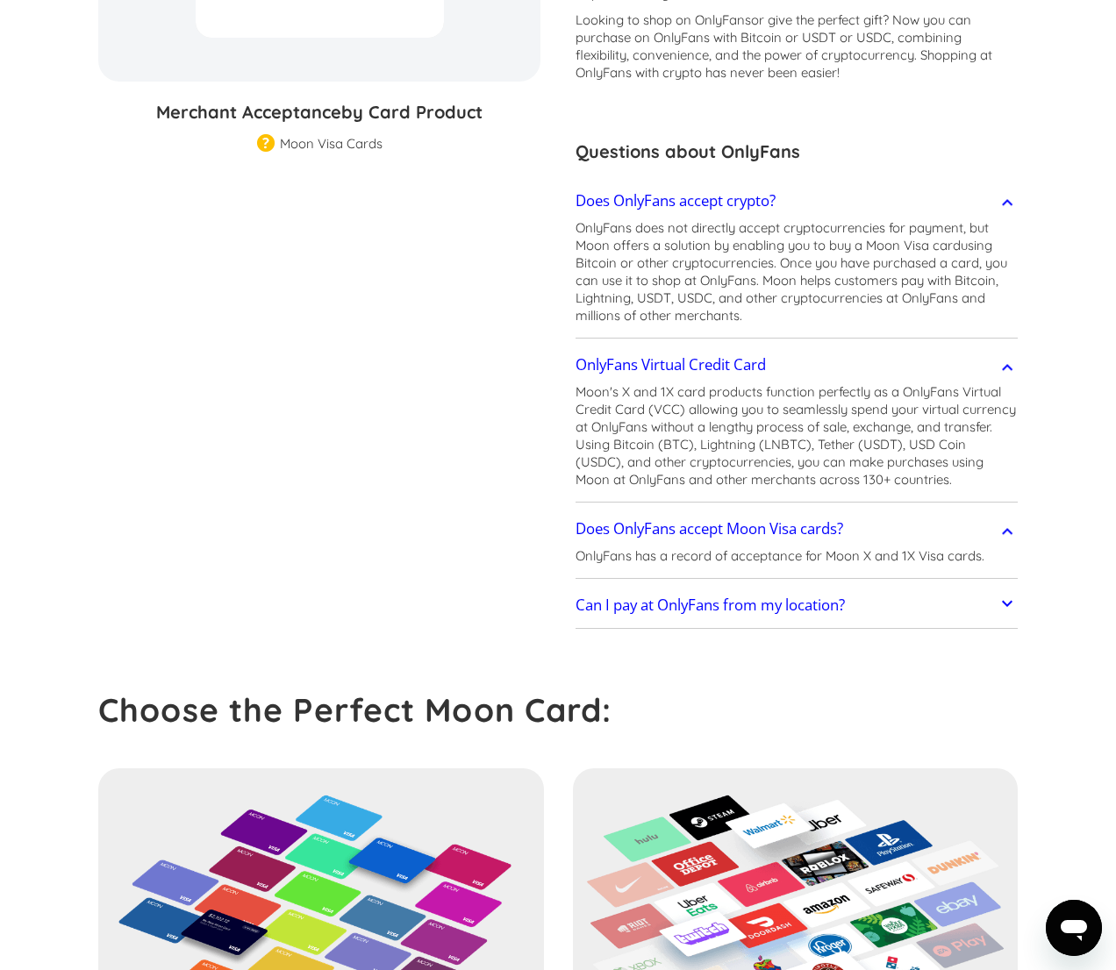
click at [731, 601] on h2 "Can I pay at OnlyFans from my location?" at bounding box center [709, 605] width 269 height 18
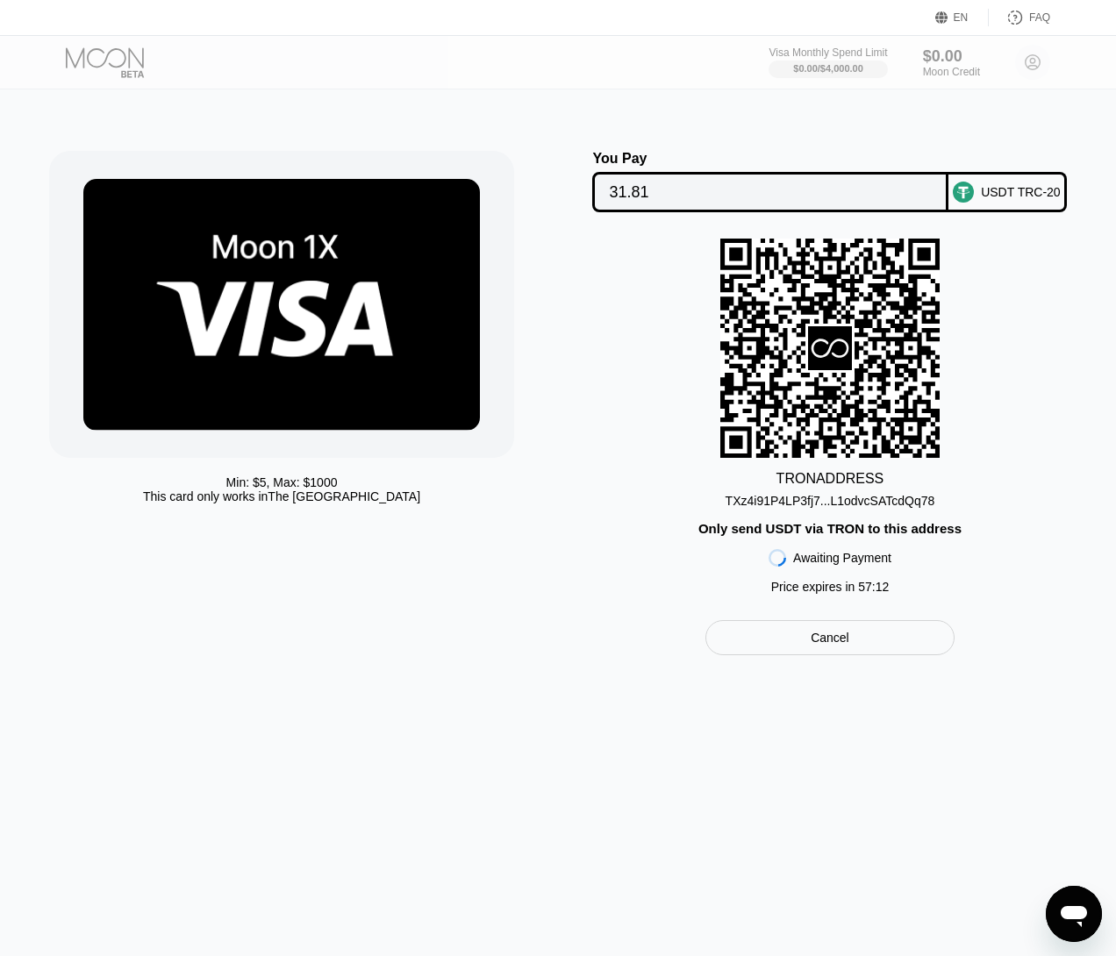
click at [831, 508] on div "TXz4i91P4LP3fj7...L1odvcSATcdQq78" at bounding box center [830, 501] width 210 height 14
click at [857, 655] on div "Cancel" at bounding box center [829, 637] width 249 height 35
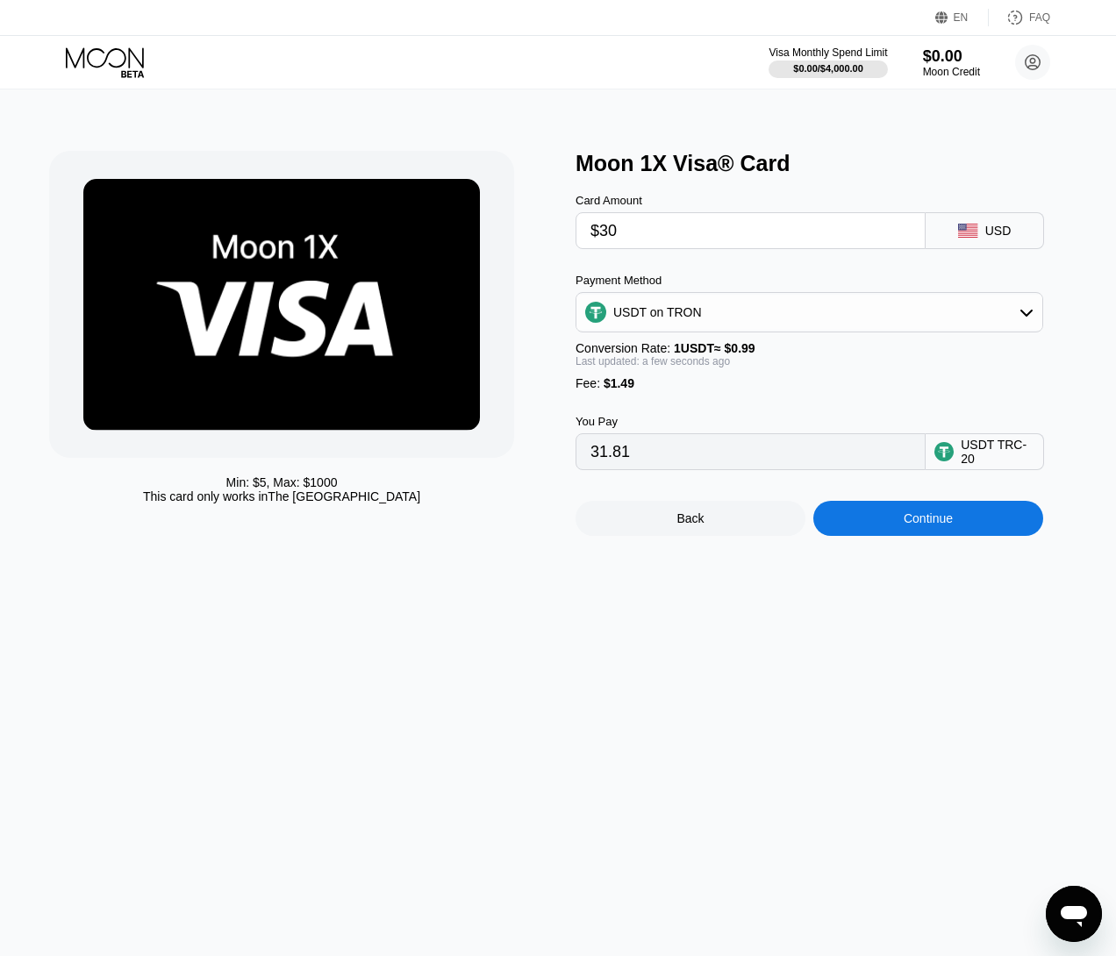
click at [764, 315] on div "USDT on TRON" at bounding box center [809, 312] width 466 height 35
click at [537, 371] on div "Min: $ 5 , Max: $ 1000 This card only works in [GEOGRAPHIC_DATA]" at bounding box center [303, 343] width 509 height 385
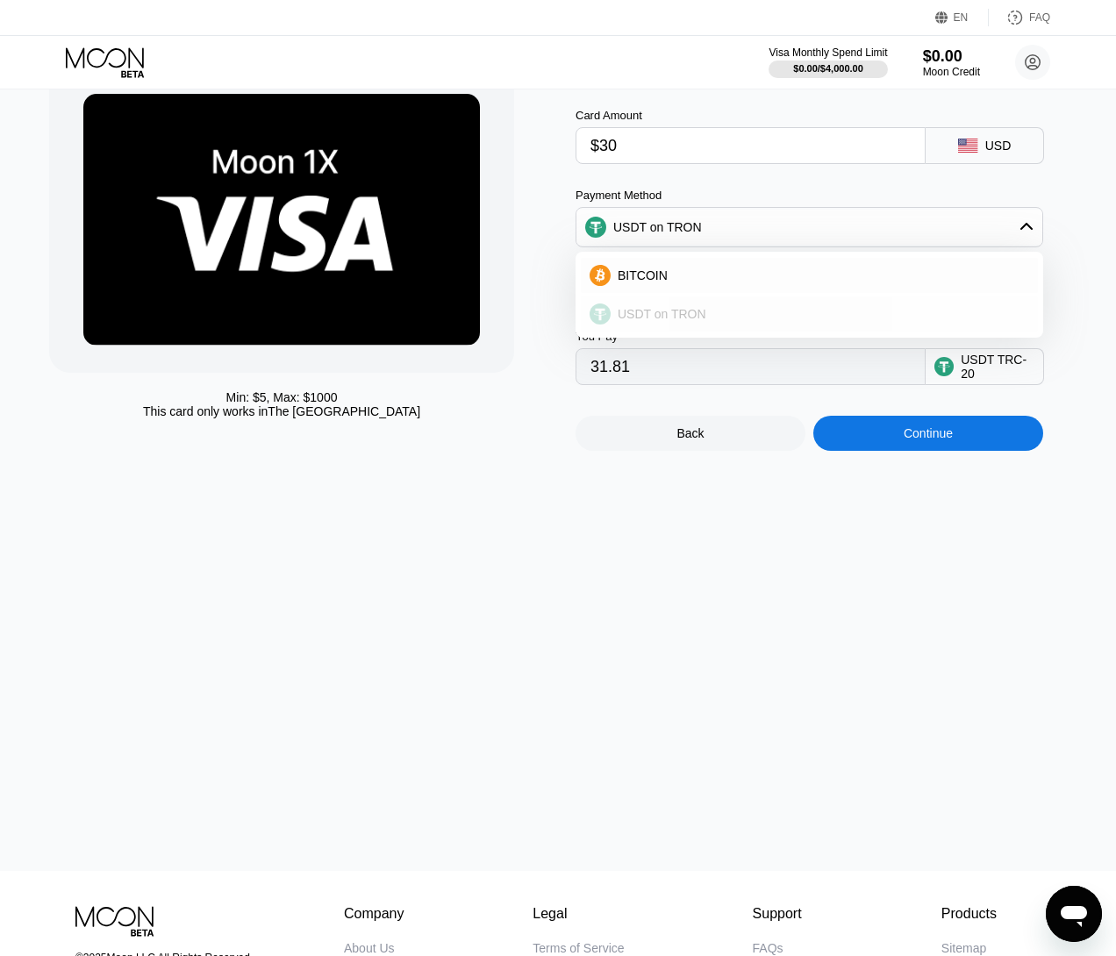
scroll to position [88, 0]
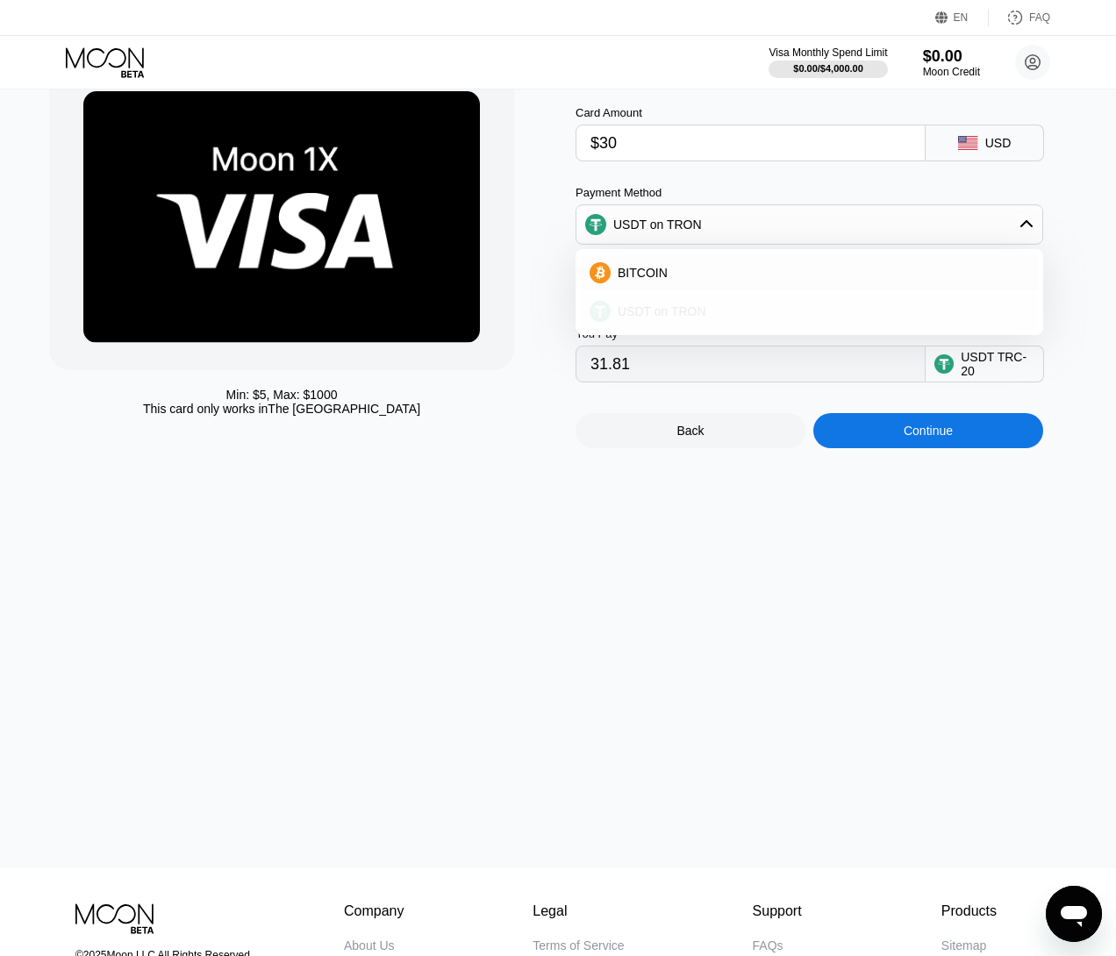
click at [645, 318] on span "USDT on TRON" at bounding box center [661, 311] width 89 height 14
click at [547, 287] on div "Min: $ 5 , Max: $ 1000 This card only works in The United States" at bounding box center [303, 255] width 509 height 385
click at [707, 436] on div "Back" at bounding box center [690, 430] width 230 height 35
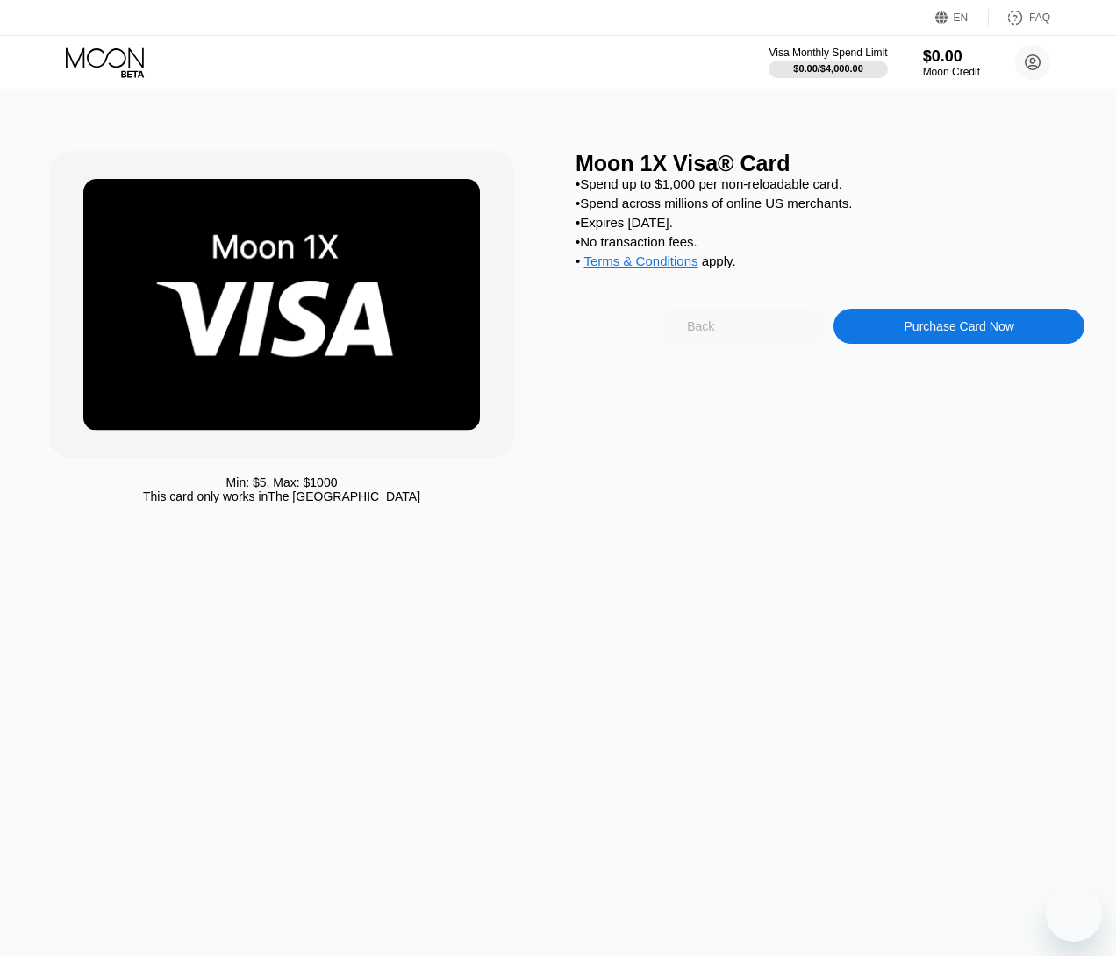
click at [677, 309] on div "Back" at bounding box center [700, 326] width 250 height 35
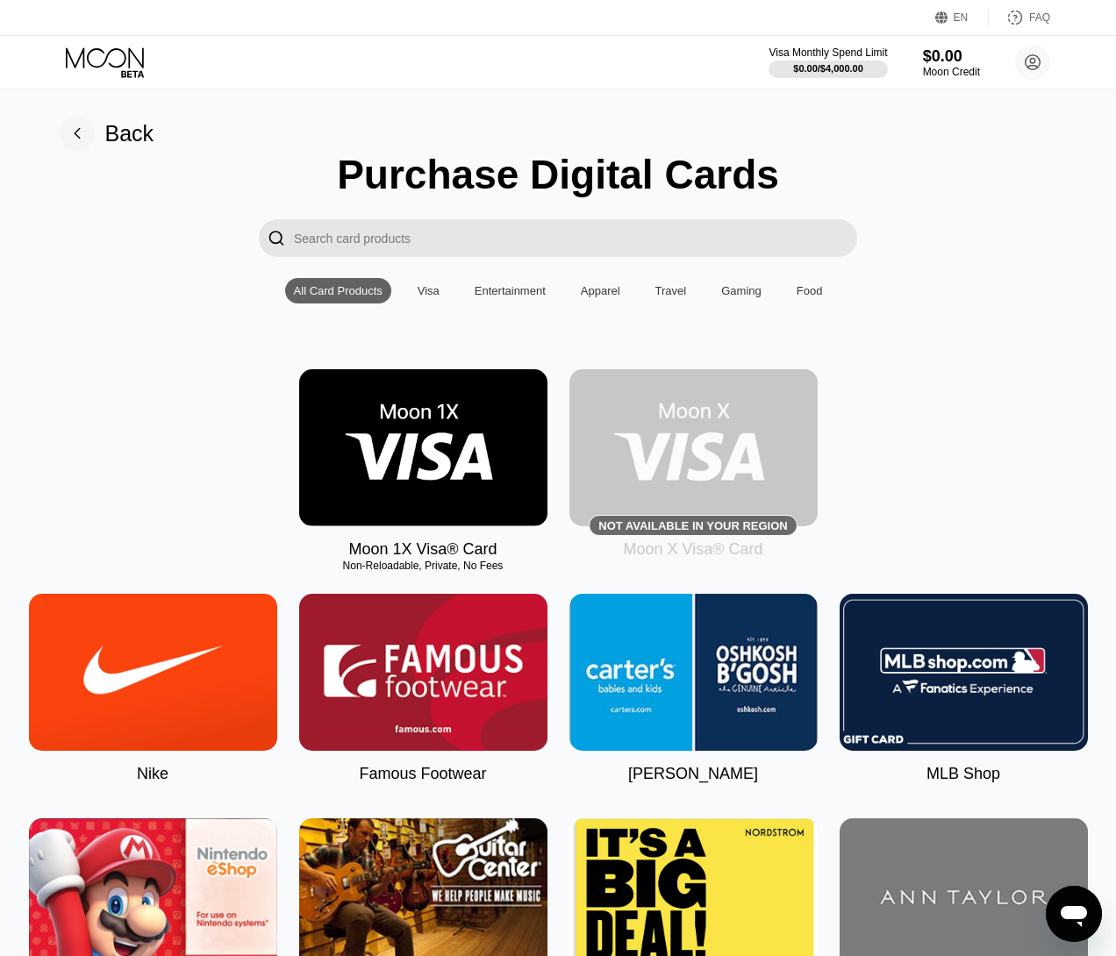
click at [112, 56] on icon at bounding box center [107, 62] width 82 height 31
